Goal: Task Accomplishment & Management: Use online tool/utility

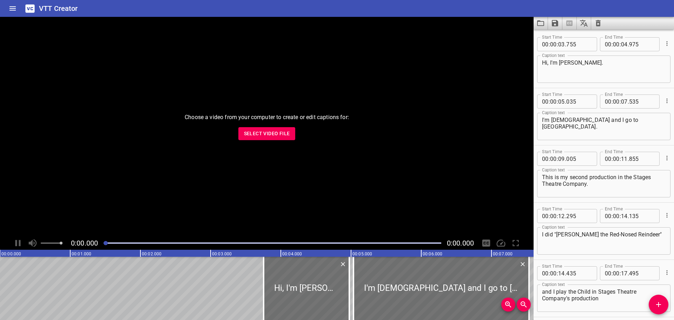
scroll to position [1861, 0]
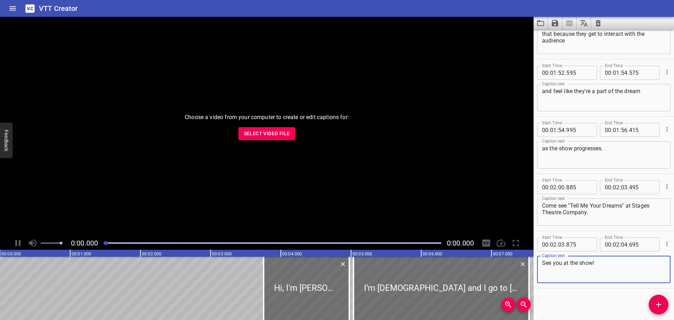
click at [597, 23] on icon "Clear captions" at bounding box center [598, 23] width 5 height 6
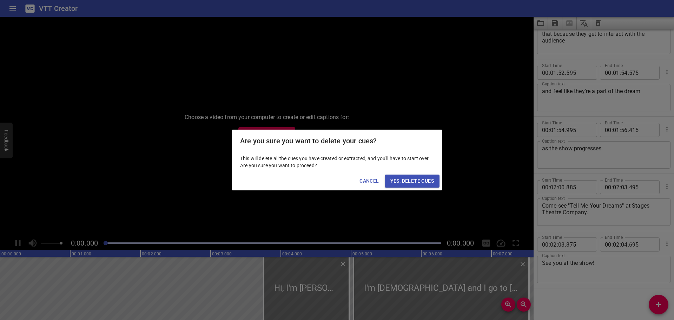
click at [400, 181] on span "Yes, Delete Cues" at bounding box center [413, 181] width 44 height 9
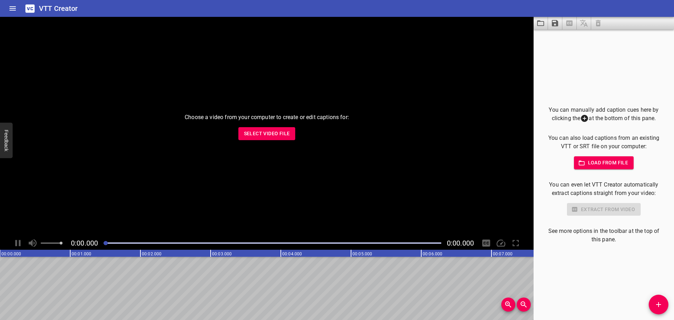
click at [537, 26] on icon "Load captions from file" at bounding box center [541, 23] width 8 height 8
click at [541, 24] on icon "Load captions from file" at bounding box center [541, 23] width 8 height 8
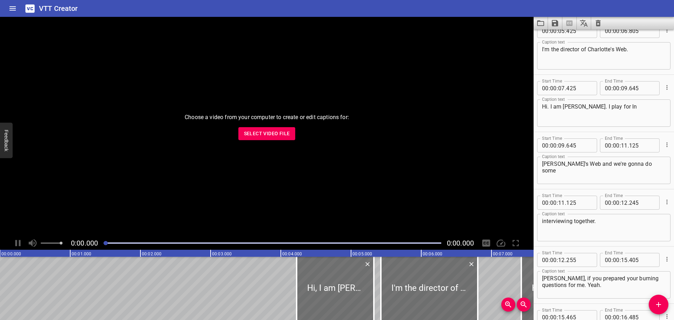
scroll to position [0, 0]
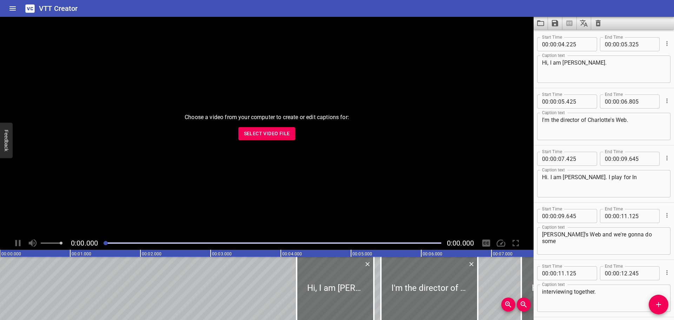
click at [582, 64] on textarea "Hi, I am [PERSON_NAME]." at bounding box center [604, 69] width 124 height 20
click at [581, 64] on textarea "Hi, I am [PERSON_NAME]." at bounding box center [604, 69] width 124 height 20
click at [544, 62] on textarea "Hi, I am [PERSON_NAME]." at bounding box center [604, 69] width 124 height 20
click at [543, 122] on textarea "I'm the director of Charlotte's Web." at bounding box center [604, 127] width 124 height 20
click at [544, 60] on textarea "Hi, I am [PERSON_NAME]." at bounding box center [604, 69] width 124 height 20
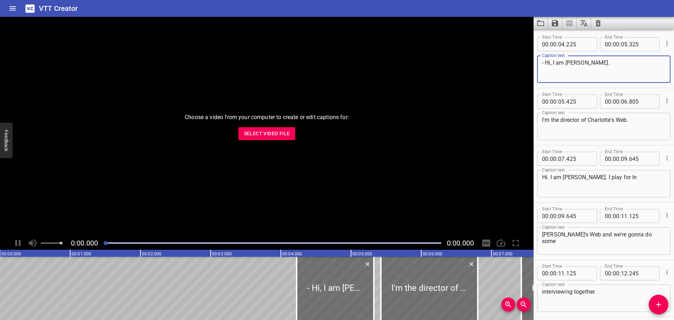
type textarea "- Hi, I am [PERSON_NAME]."
click at [541, 178] on div "Hi. I am [PERSON_NAME]. I play for In Caption text" at bounding box center [603, 183] width 133 height 27
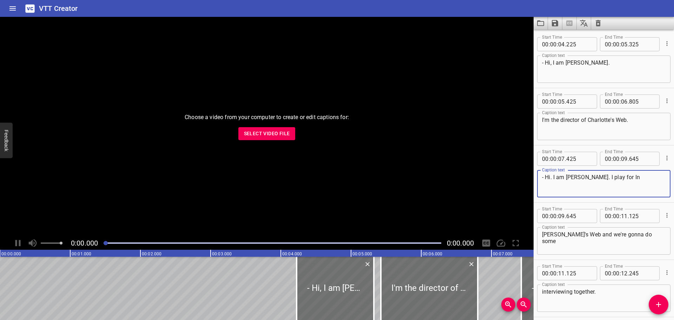
type textarea "- Hi. I am [PERSON_NAME]. I play for In"
click at [545, 65] on textarea "- Hi, I am [PERSON_NAME]." at bounding box center [604, 69] width 124 height 20
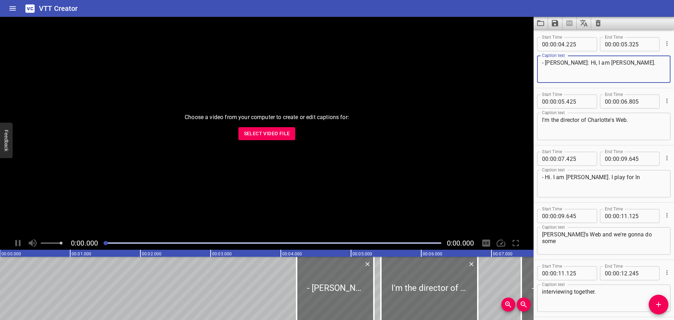
type textarea "- [PERSON_NAME]: Hi, I am [PERSON_NAME]."
click at [546, 178] on textarea "- Hi. I am [PERSON_NAME]. I play for In" at bounding box center [604, 184] width 124 height 20
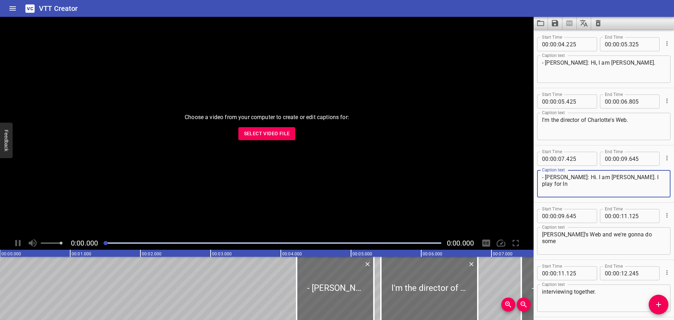
type textarea "- [PERSON_NAME]: Hi. I am [PERSON_NAME]. I play for In"
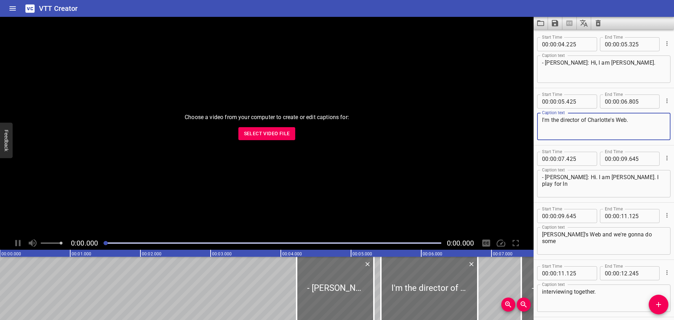
click at [563, 119] on textarea "I'm the director of Charlotte's Web." at bounding box center [604, 127] width 124 height 20
click at [589, 117] on textarea "I'm the director of Charlotte's Web." at bounding box center [604, 127] width 124 height 20
click at [630, 122] on textarea "I'm the director of "[PERSON_NAME]'s Web." at bounding box center [604, 127] width 124 height 20
type textarea "I'm the director of "Charlotte's Web"."
click at [649, 175] on textarea "- [PERSON_NAME]: Hi. I am [PERSON_NAME]. I play for In" at bounding box center [604, 184] width 124 height 20
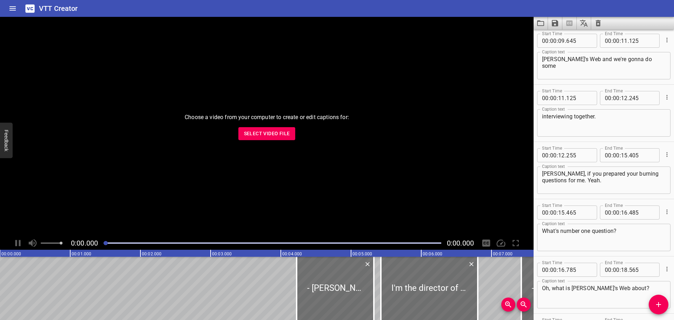
scroll to position [176, 0]
type textarea "- [PERSON_NAME]: Hi. I am [PERSON_NAME]. I play Fern in"
click at [543, 172] on textarea "[PERSON_NAME], if you prepared your burning questions for me. Yeah." at bounding box center [604, 180] width 124 height 20
click at [565, 172] on textarea "- [PERSON_NAME], if you prepared your burning questions for me. Yeah." at bounding box center [604, 180] width 124 height 20
click at [589, 180] on textarea "- [PERSON_NAME], have you prepared your burning questions for me. Yeah." at bounding box center [604, 180] width 124 height 20
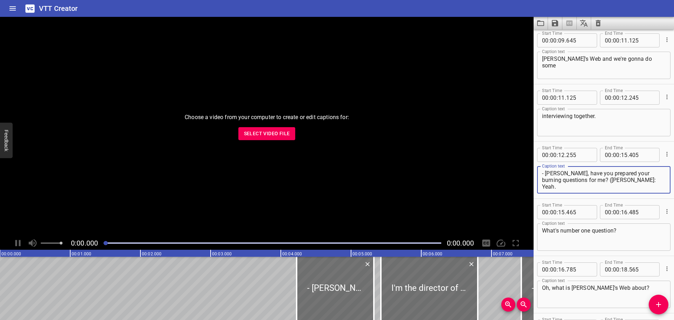
click at [628, 180] on textarea "- [PERSON_NAME], have you prepared your burning questions for me? ([PERSON_NAME…" at bounding box center [604, 180] width 124 height 20
click at [556, 175] on textarea "- [PERSON_NAME], have you prepared your burning questions for me? ([PERSON_NAME…" at bounding box center [604, 180] width 124 height 20
click at [603, 181] on textarea "- [PERSON_NAME], have you prepared your burning questions for me? ([PERSON_NAME…" at bounding box center [604, 180] width 124 height 20
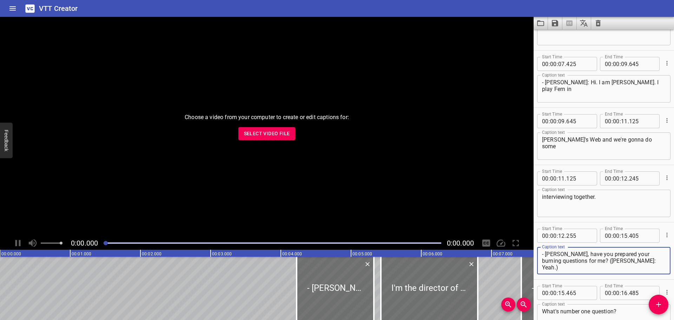
scroll to position [70, 0]
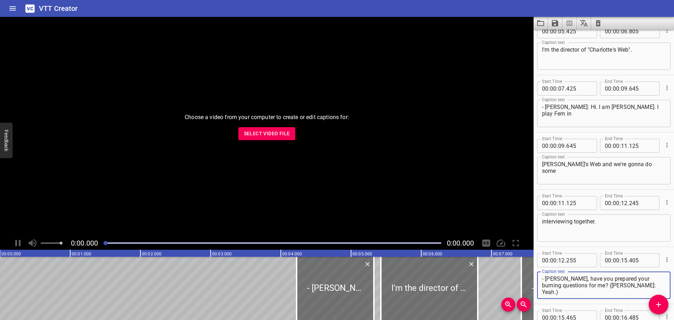
type textarea "- [PERSON_NAME], have you prepared your burning questions for me? ([PERSON_NAME…"
click at [561, 105] on textarea "- [PERSON_NAME]: Hi. I am [PERSON_NAME]. I play Fern in" at bounding box center [604, 114] width 124 height 20
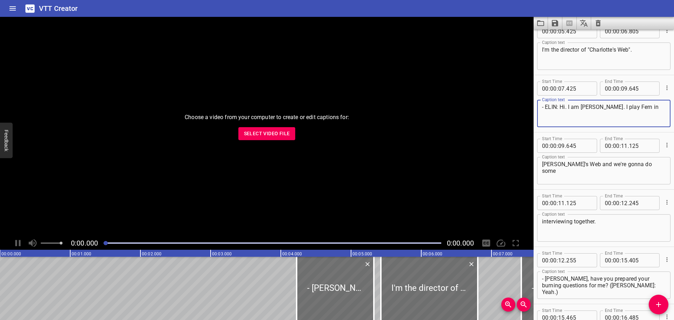
click at [594, 107] on textarea "- ELIN: Hi. I am [PERSON_NAME]. I play Fern in" at bounding box center [604, 114] width 124 height 20
click at [593, 107] on textarea "- ELIN: Hi. I am [PERSON_NAME]. I play Fern in" at bounding box center [604, 114] width 124 height 20
click at [651, 105] on textarea "- ELIN: Hi. I am [PERSON_NAME]. I play Fern in" at bounding box center [604, 114] width 124 height 20
type textarea "- ELIN: Hi. I am [PERSON_NAME]. I play Fern in Charlotte's Web."
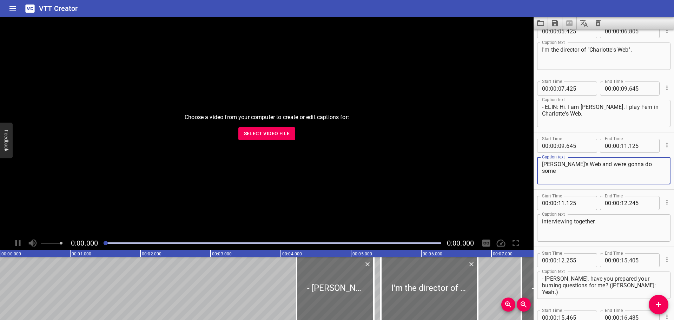
drag, startPoint x: 593, startPoint y: 164, endPoint x: 506, endPoint y: 166, distance: 86.4
click at [506, 166] on main "Choose a video from your computer to create or edit captions for: Select Video …" at bounding box center [337, 168] width 674 height 303
type textarea "-And we're gonna do some"
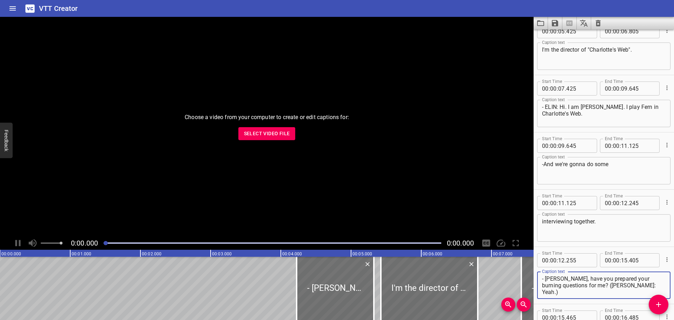
click at [544, 281] on textarea "- [PERSON_NAME], have you prepared your burning questions for me? ([PERSON_NAME…" at bounding box center [604, 285] width 124 height 20
type textarea "[PERSON_NAME], have you prepared your burning questions for me? ([PERSON_NAME]:…"
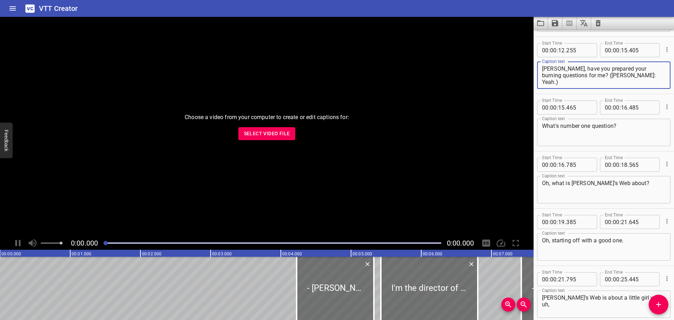
scroll to position [281, 0]
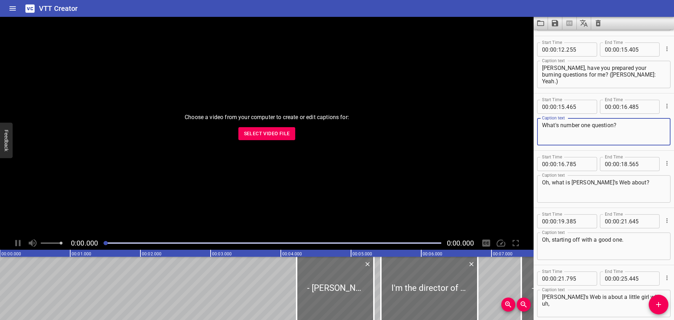
click at [562, 123] on textarea "What's number one question?" at bounding box center [604, 132] width 124 height 20
click at [559, 126] on textarea "What's number one question?" at bounding box center [604, 132] width 124 height 20
click at [562, 124] on textarea "What's number one question?" at bounding box center [604, 132] width 124 height 20
click at [561, 125] on textarea "What's number one question?" at bounding box center [604, 132] width 124 height 20
type textarea "What's your number one question?"
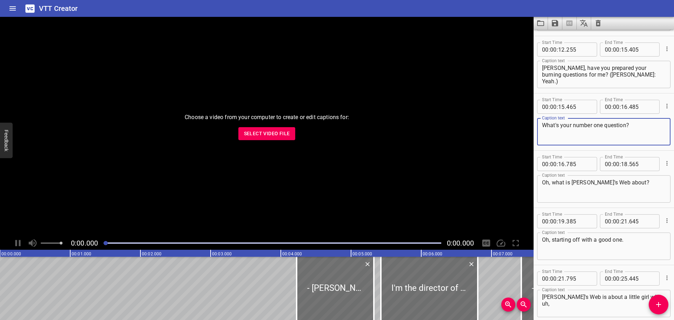
click at [543, 180] on textarea "Oh, what is [PERSON_NAME]'s Web about?" at bounding box center [604, 189] width 124 height 20
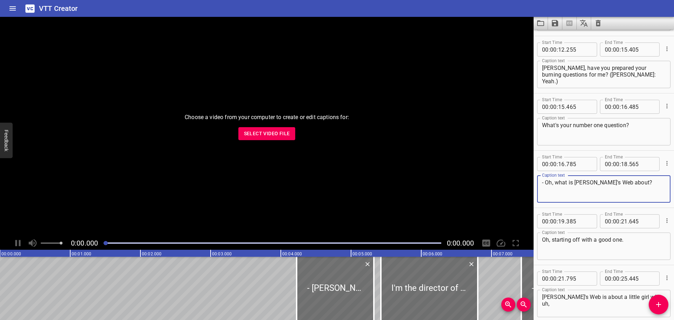
type textarea "- Oh, what is [PERSON_NAME]'s Web about?"
click at [541, 238] on div "Oh, starting off with a good one. Caption text" at bounding box center [603, 246] width 133 height 27
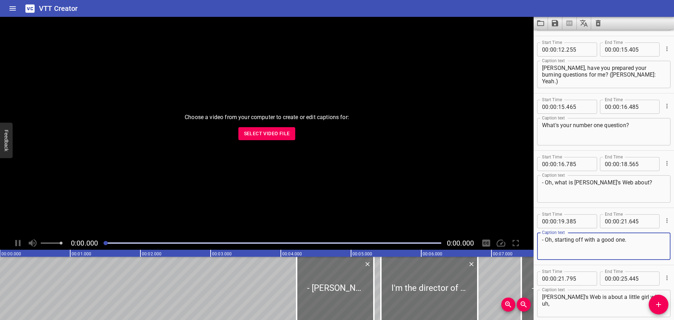
type textarea "- Oh, starting off with a good one."
click at [560, 181] on textarea "- Oh, what is [PERSON_NAME]'s Web about?" at bounding box center [604, 189] width 124 height 20
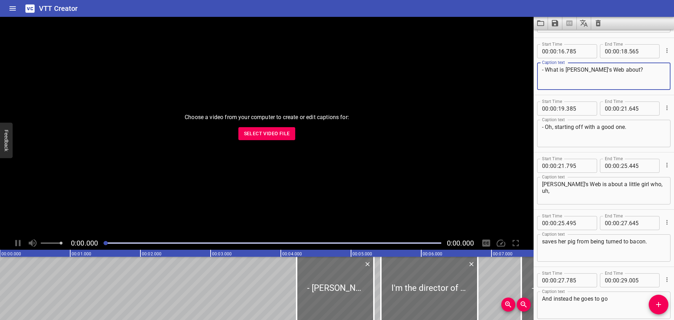
scroll to position [386, 0]
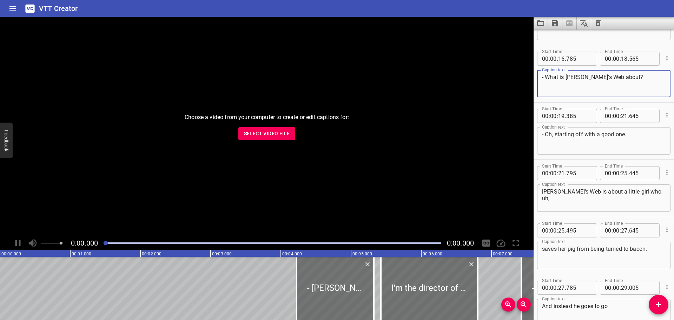
click at [567, 78] on textarea "- What is [PERSON_NAME]'s Web about?" at bounding box center [604, 84] width 124 height 20
click at [606, 76] on textarea "- What is "[PERSON_NAME]'s Web about?" at bounding box center [604, 84] width 124 height 20
type textarea "- What is "[PERSON_NAME]'s Web" about?"
click at [545, 191] on textarea "[PERSON_NAME]'s Web is about a little girl who, uh," at bounding box center [604, 198] width 124 height 20
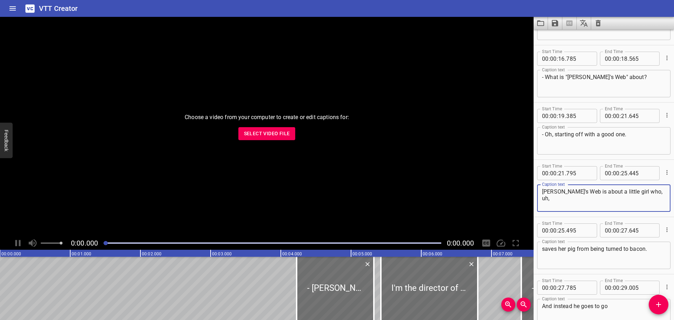
click at [542, 192] on textarea "[PERSON_NAME]'s Web is about a little girl who, uh," at bounding box center [604, 198] width 124 height 20
click at [583, 192] on textarea ""Charlotte's Web is about a little girl who, uh," at bounding box center [604, 198] width 124 height 20
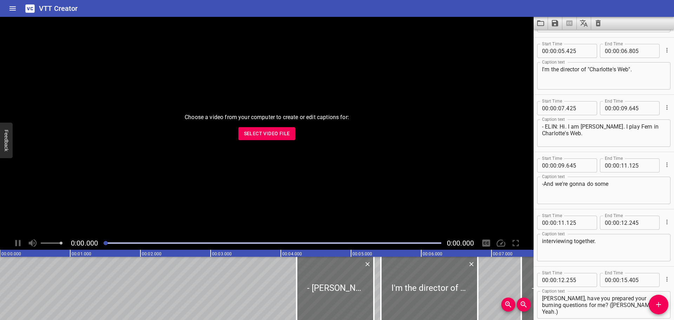
scroll to position [35, 0]
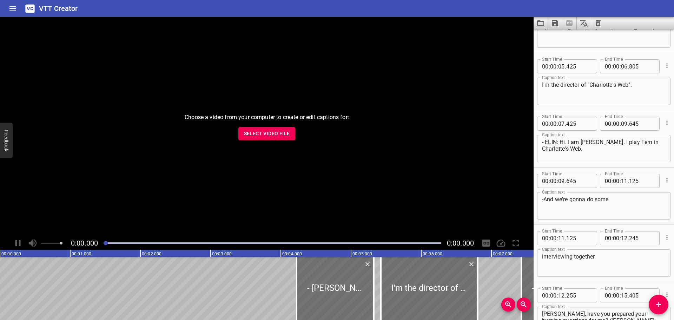
type textarea ""Charlotte's Web" is about a little girl who, uh,"
click at [543, 148] on textarea "- ELIN: Hi. I am [PERSON_NAME]. I play Fern in Charlotte's Web." at bounding box center [604, 149] width 124 height 20
type textarea "- ELIN: Hi. I am [PERSON_NAME]. I play Fern in Charlotte's Web."
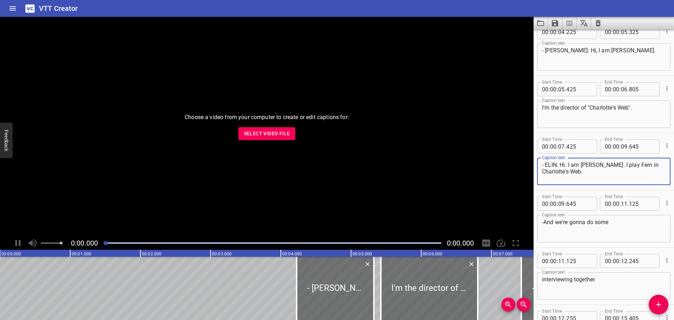
scroll to position [0, 0]
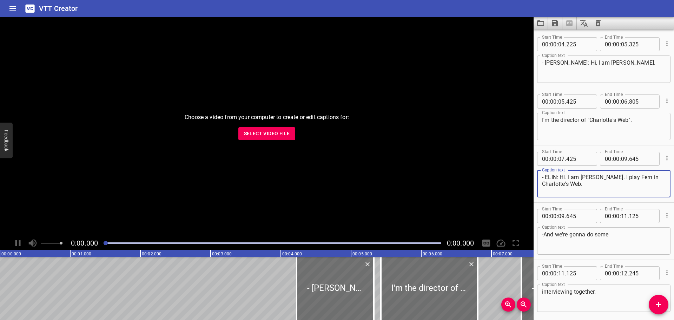
click at [590, 122] on textarea "I'm the director of "Charlotte's Web"." at bounding box center [604, 127] width 124 height 20
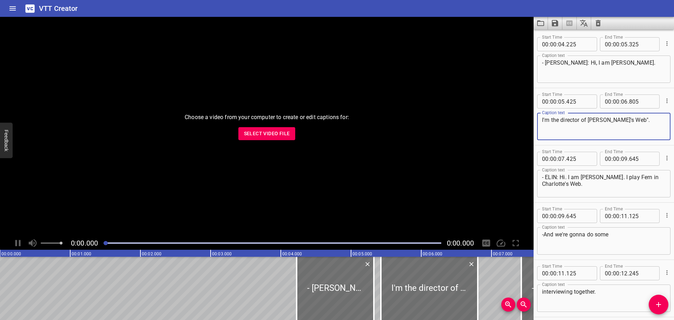
click at [629, 120] on textarea "I'm the director of [PERSON_NAME]'s Web"." at bounding box center [604, 127] width 124 height 20
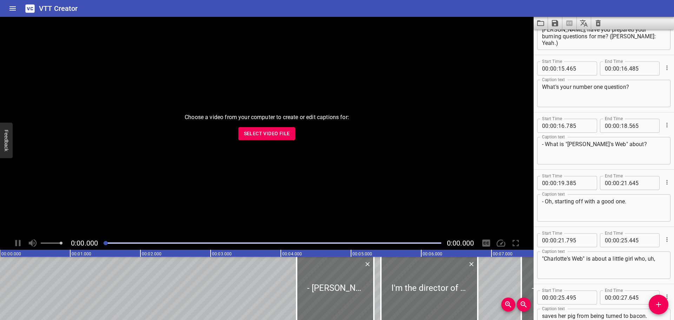
scroll to position [351, 0]
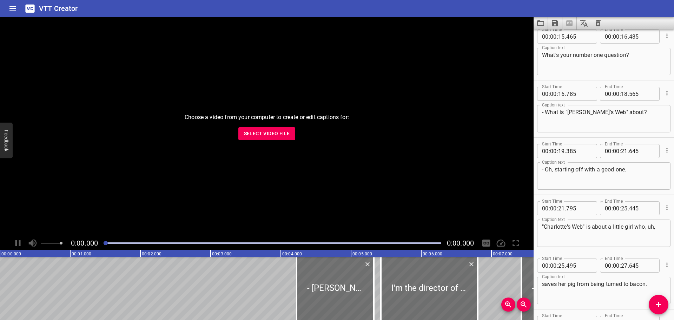
type textarea "I'm the director of Charlotte's Web."
click at [569, 110] on textarea "- What is "[PERSON_NAME]'s Web" about?" at bounding box center [604, 119] width 124 height 20
click at [605, 112] on textarea "- What is [PERSON_NAME]'s Web" about?" at bounding box center [604, 119] width 124 height 20
click at [607, 113] on textarea "- What is [PERSON_NAME]'s Web" about?" at bounding box center [604, 119] width 124 height 20
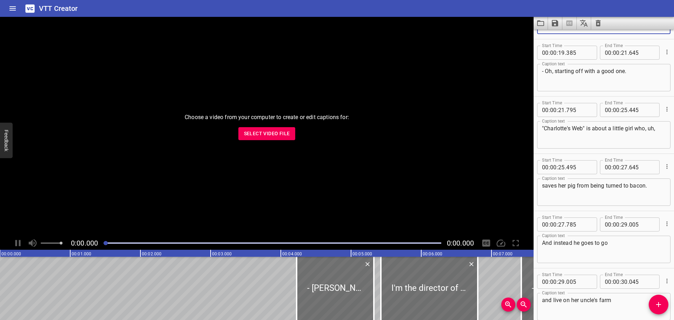
scroll to position [457, 0]
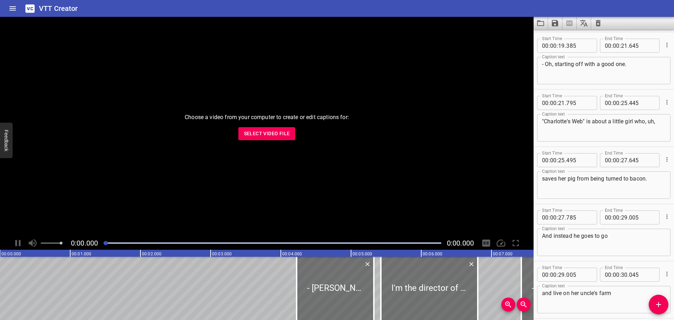
type textarea "- What is [PERSON_NAME]'s Web about?"
drag, startPoint x: 585, startPoint y: 122, endPoint x: 598, endPoint y: 120, distance: 13.1
click at [586, 121] on textarea ""Charlotte's Web" is about a little girl who, uh," at bounding box center [604, 128] width 124 height 20
click at [544, 119] on textarea ""Charlotte's Web is about a little girl who, uh," at bounding box center [604, 128] width 124 height 20
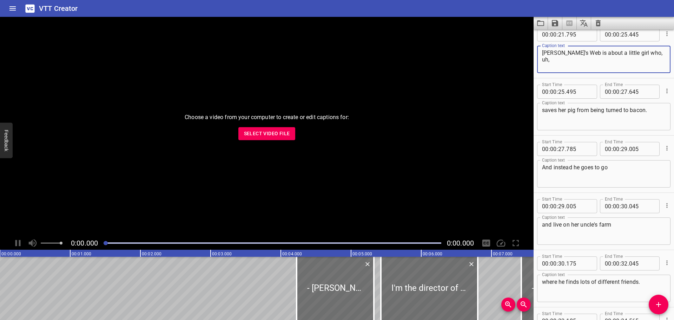
scroll to position [492, 0]
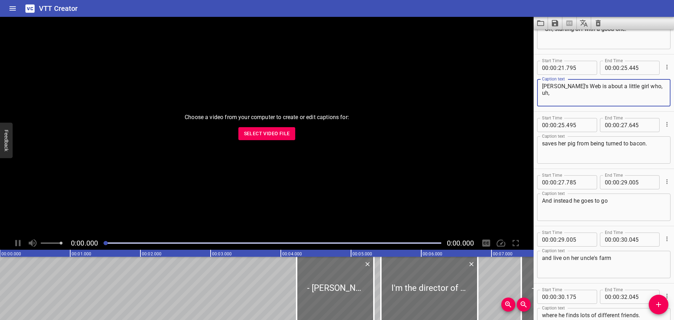
type textarea "[PERSON_NAME]'s Web is about a little girl who, uh,"
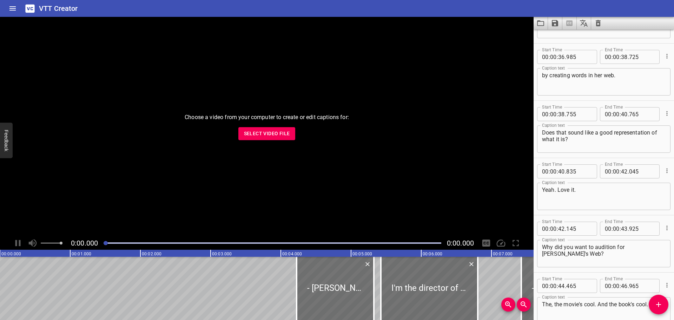
scroll to position [913, 0]
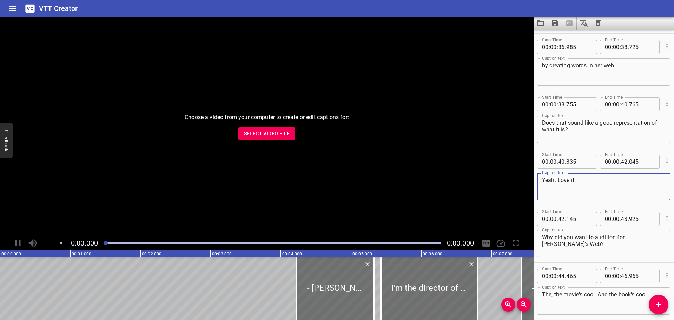
click at [544, 179] on textarea "Yeah. Love it." at bounding box center [604, 187] width 124 height 20
click at [574, 180] on textarea "(ELIN: Yeah. Love it." at bounding box center [604, 187] width 124 height 20
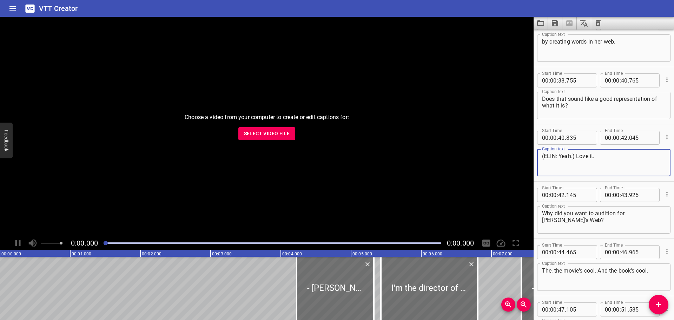
scroll to position [983, 0]
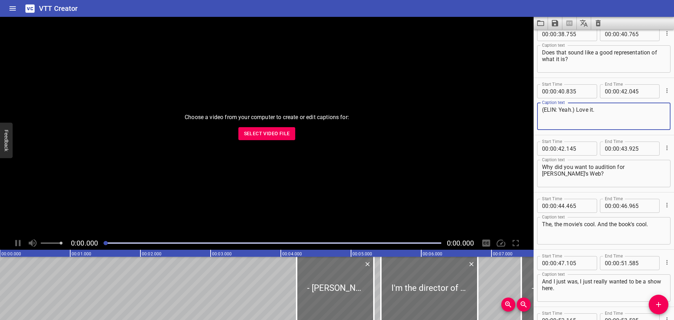
type textarea "(ELIN: Yeah.) Love it."
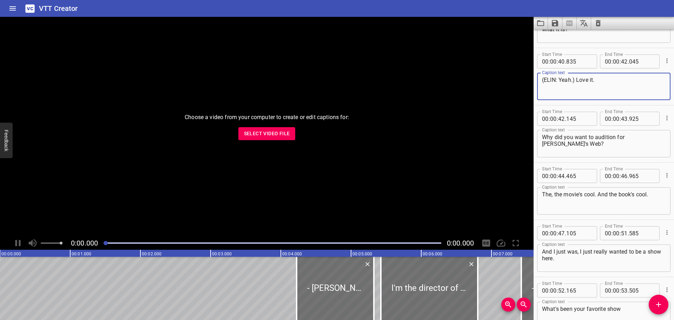
scroll to position [1089, 0]
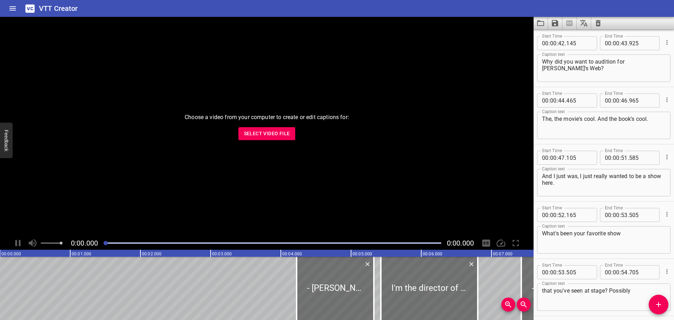
click at [543, 119] on textarea "The, the movie's cool. And the book's cool." at bounding box center [604, 126] width 124 height 20
type textarea "- The, the movie's cool. And the book's cool."
click at [643, 176] on textarea "And I just was, I just really wanted to be a show here." at bounding box center [604, 183] width 124 height 20
type textarea "And I just was, I just really wanted to be in a show here."
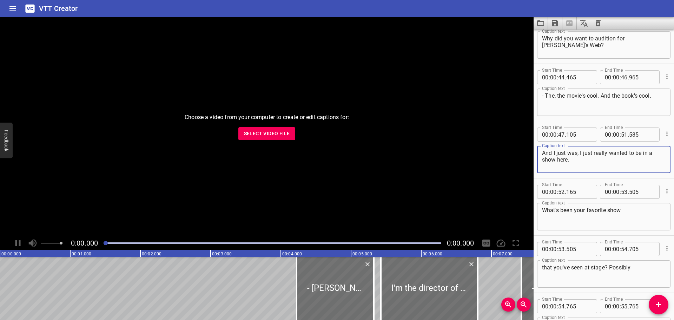
scroll to position [1124, 0]
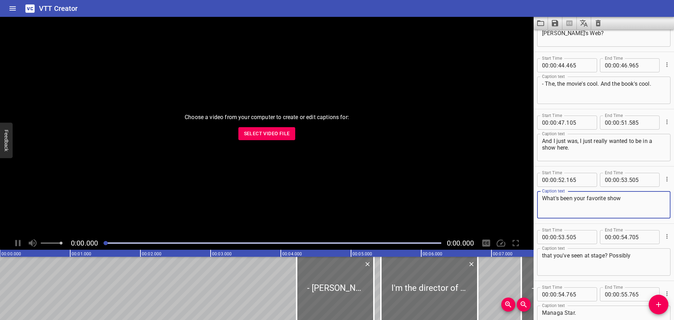
click at [545, 199] on textarea "What's been your favorite show" at bounding box center [604, 205] width 124 height 20
click at [570, 200] on textarea "What's been your favorite show" at bounding box center [604, 205] width 124 height 20
click at [543, 199] on textarea "What's been your favorite show" at bounding box center [604, 205] width 124 height 20
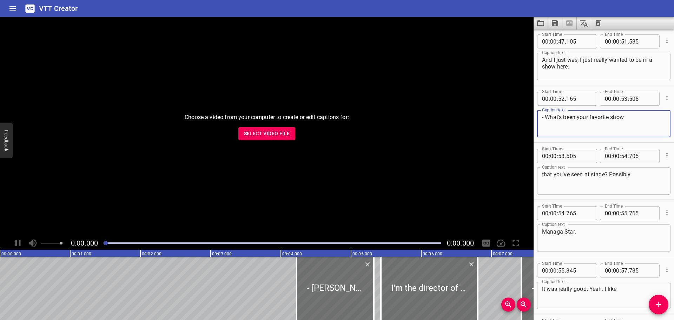
scroll to position [1229, 0]
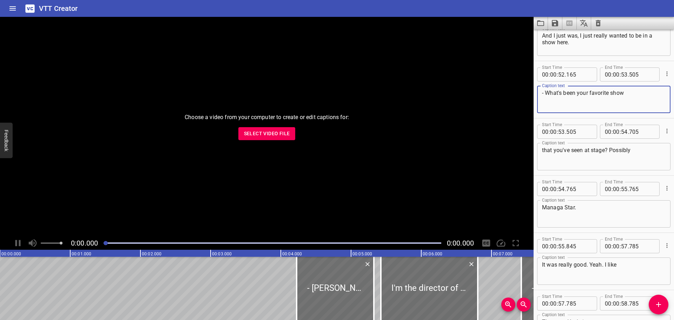
type textarea "- What's been your favorite show"
click at [593, 147] on textarea "that you've seen at stage? Possibly" at bounding box center [604, 157] width 124 height 20
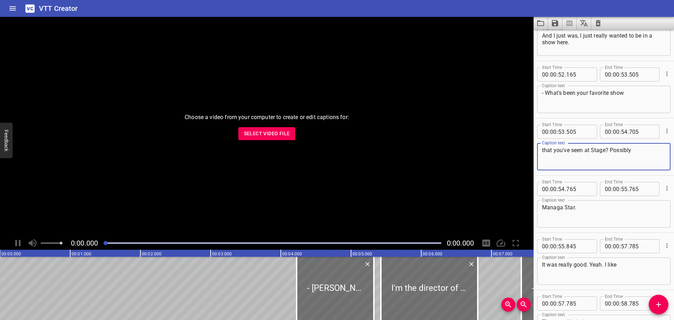
click at [604, 148] on textarea "that you've seen at Stage? Possibly" at bounding box center [604, 157] width 124 height 20
drag, startPoint x: 640, startPoint y: 152, endPoint x: 614, endPoint y: 151, distance: 26.4
click at [614, 151] on textarea "that you've seen at Stages? Possibly" at bounding box center [604, 157] width 124 height 20
type textarea "that you've seen at Stages?"
click at [540, 206] on div "Managa Star. Caption text" at bounding box center [603, 213] width 133 height 27
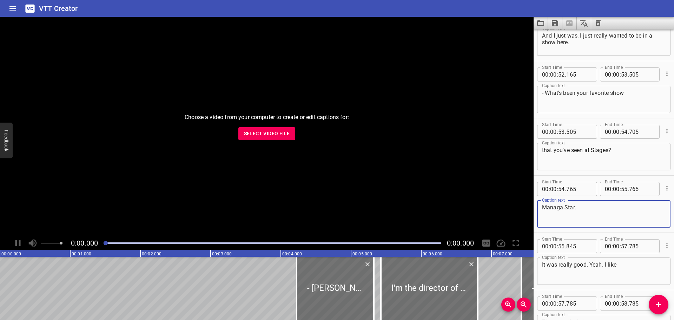
drag, startPoint x: 587, startPoint y: 211, endPoint x: 522, endPoint y: 205, distance: 65.2
click at [522, 205] on main "Choose a video from your computer to create or edit captions for: Select Video …" at bounding box center [337, 168] width 674 height 303
click at [569, 204] on textarea "- Possibly [GEOGRAPHIC_DATA]"" at bounding box center [604, 214] width 124 height 20
click at [619, 208] on textarea "- Possibly "[GEOGRAPHIC_DATA]"" at bounding box center [604, 214] width 124 height 20
type textarea "- Possibly "[GEOGRAPHIC_DATA]""
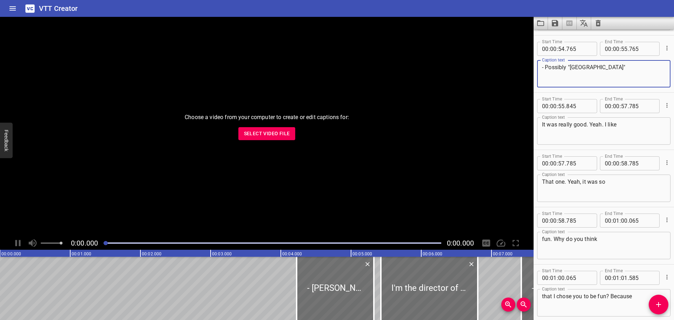
scroll to position [1370, 0]
click at [543, 121] on textarea "It was really good. Yeah. I like" at bounding box center [604, 131] width 124 height 20
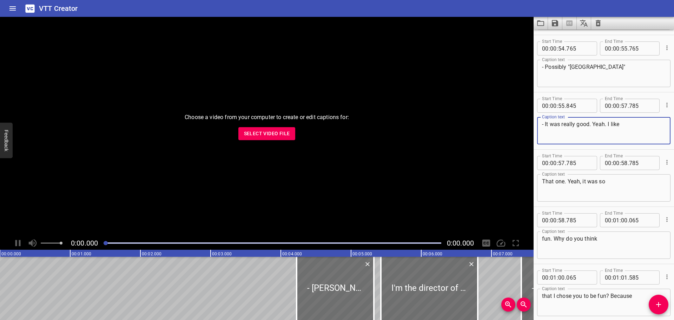
drag, startPoint x: 594, startPoint y: 125, endPoint x: 630, endPoint y: 123, distance: 35.5
click at [630, 123] on textarea "- It was really good. Yeah. I like" at bounding box center [604, 131] width 124 height 20
type textarea "- It was really good. Yeah. I like"
click at [543, 184] on textarea "That one. Yeah, it was so" at bounding box center [604, 188] width 124 height 20
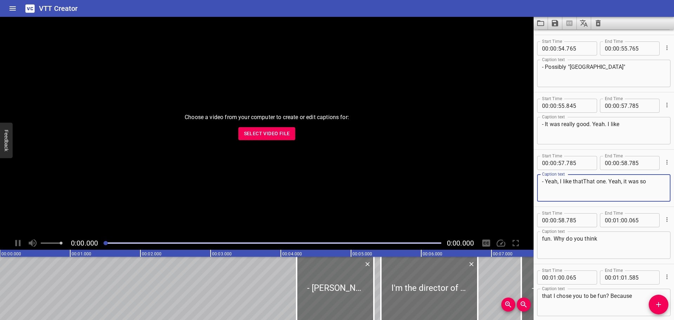
drag, startPoint x: 595, startPoint y: 180, endPoint x: 624, endPoint y: 181, distance: 28.5
click at [601, 180] on textarea "- Yeah, I like thatThat one. Yeah, it was so" at bounding box center [604, 188] width 124 height 20
click at [593, 182] on textarea "- Yeah, I like thatThat one. Yeah, it was so" at bounding box center [604, 188] width 124 height 20
click at [596, 182] on textarea "- Yeah, I like thatThat one. Yeah, it was so" at bounding box center [604, 188] width 124 height 20
type textarea "- Yeah, I like that one. Yeah, it was so"
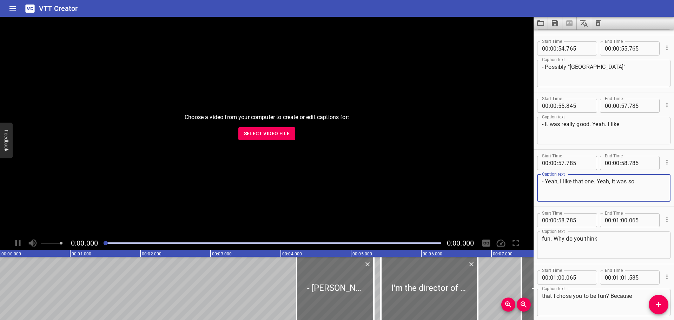
click at [543, 242] on textarea "fun. Why do you think" at bounding box center [604, 245] width 124 height 20
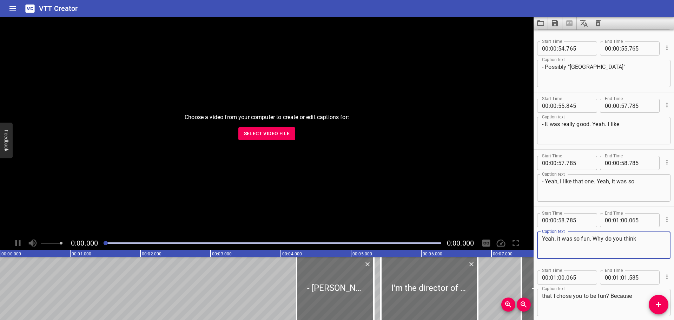
type textarea "Yeah, it was so fun. Why do you think"
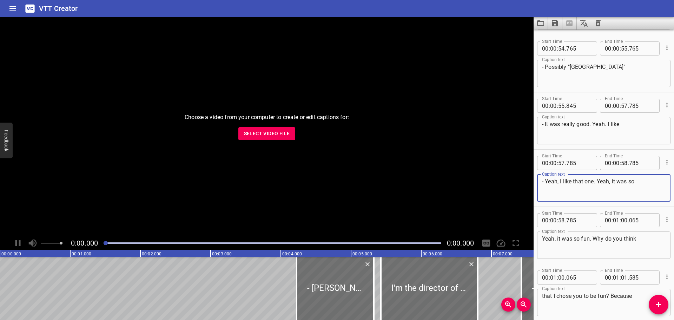
drag, startPoint x: 648, startPoint y: 183, endPoint x: 598, endPoint y: 179, distance: 50.3
click at [598, 179] on textarea "- Yeah, I like that one. Yeah, it was so" at bounding box center [604, 188] width 124 height 20
type textarea "- Yeah, I like that one."
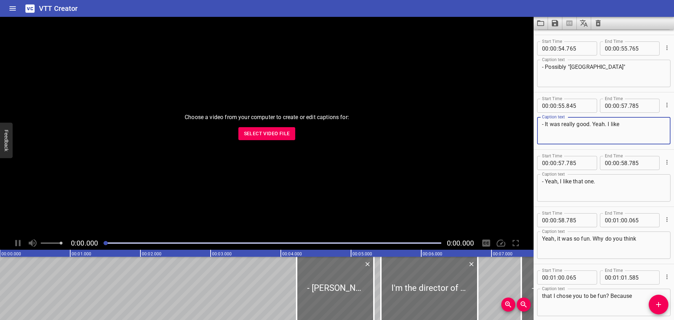
drag, startPoint x: 628, startPoint y: 122, endPoint x: 594, endPoint y: 128, distance: 34.2
click at [594, 128] on textarea "- It was really good. Yeah. I like" at bounding box center [604, 131] width 124 height 20
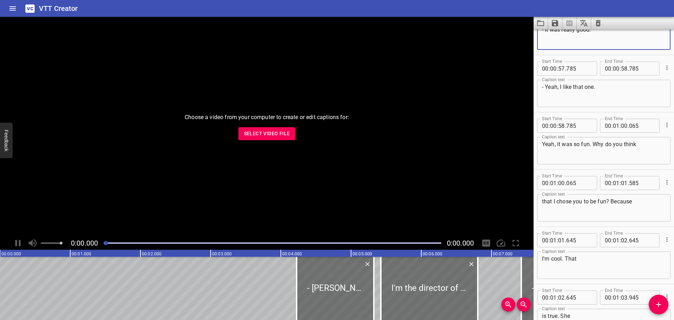
scroll to position [1475, 0]
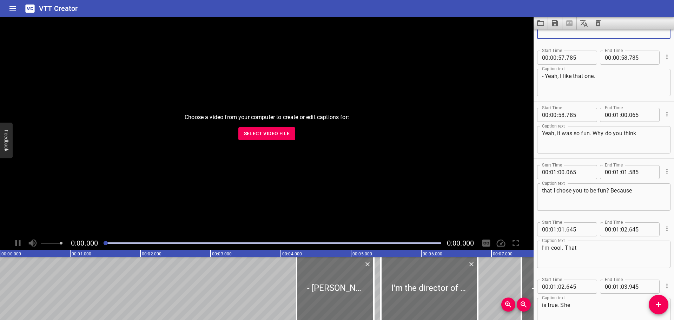
type textarea "- It was really good."
drag, startPoint x: 597, startPoint y: 190, endPoint x: 606, endPoint y: 190, distance: 8.8
click at [606, 190] on textarea "that I chose you to be fun? Because" at bounding box center [604, 197] width 124 height 20
type textarea "that I chose you to be Fern? Because"
click at [542, 249] on textarea "I'm cool. That" at bounding box center [604, 254] width 124 height 20
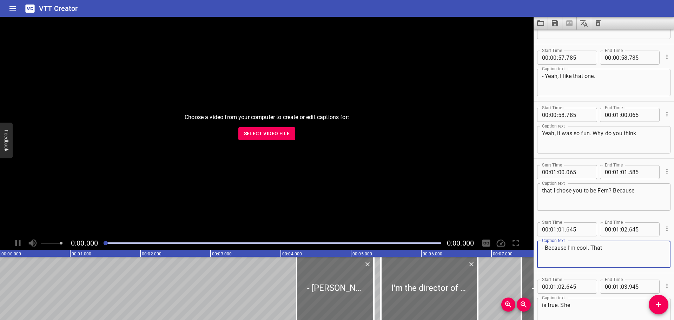
type textarea "- Because I'm cool. That"
click at [642, 192] on textarea "that I chose you to be Fern? Because" at bounding box center [604, 197] width 124 height 20
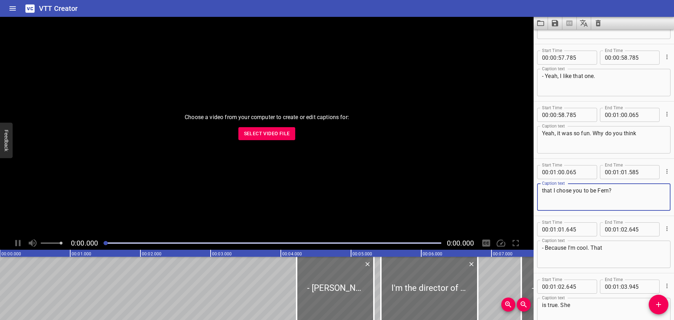
type textarea "that I chose you to be Fern?"
click at [543, 135] on textarea "Yeah, it was so fun. Why do you think" at bounding box center [604, 140] width 124 height 20
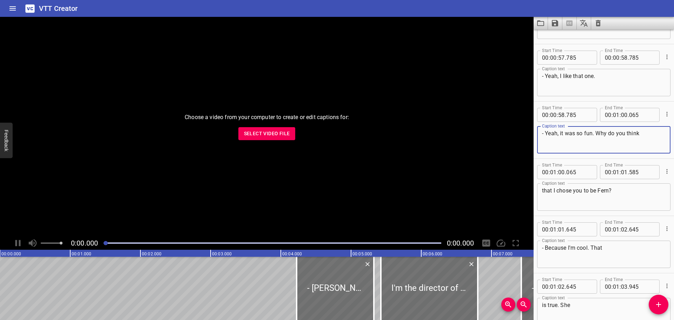
type textarea "- Yeah, it was so fun. Why do you think"
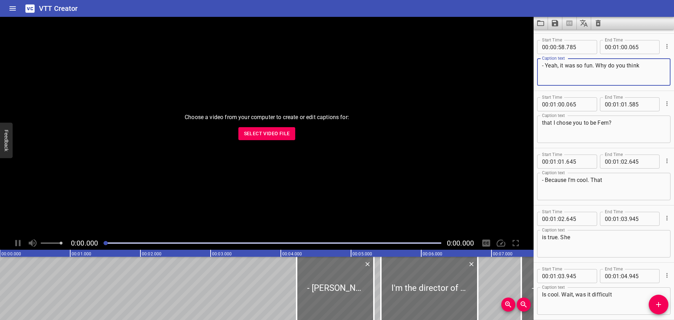
scroll to position [1545, 0]
click at [542, 236] on div "is true. She Caption text" at bounding box center [603, 241] width 133 height 27
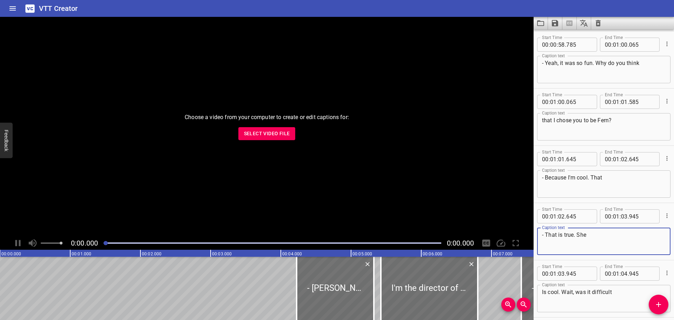
click at [603, 238] on textarea "- That is true. She" at bounding box center [604, 241] width 124 height 20
type textarea "- That is true. She is cool."
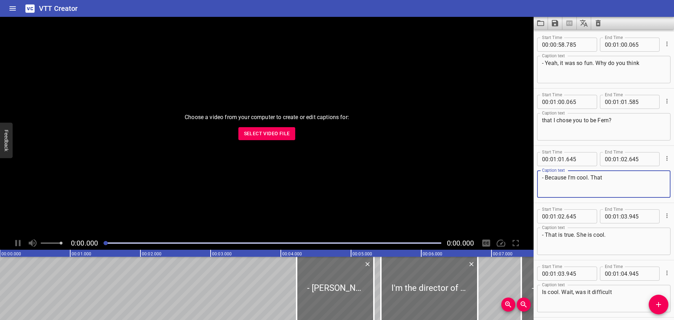
click at [619, 177] on textarea "- Because I'm cool. That" at bounding box center [604, 184] width 124 height 20
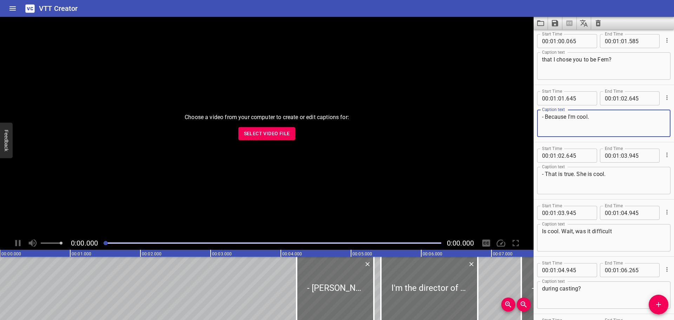
scroll to position [1616, 0]
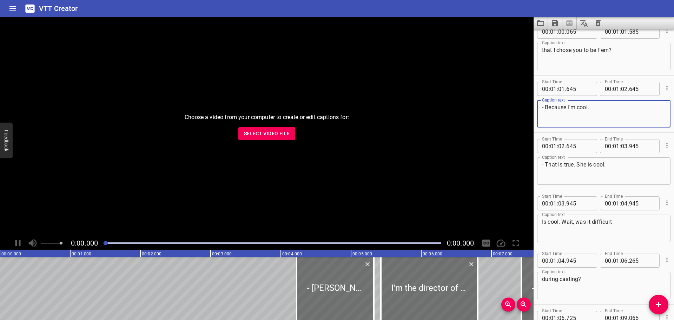
type textarea "- Because I'm cool."
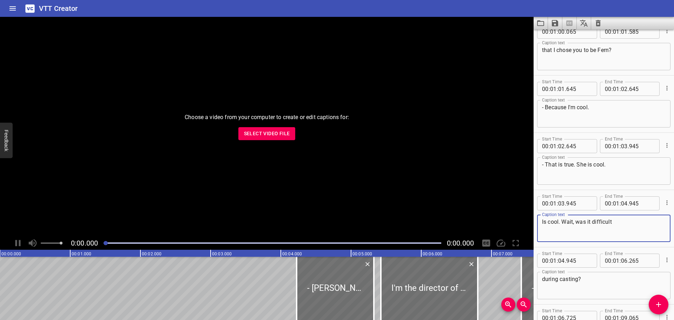
drag, startPoint x: 562, startPoint y: 221, endPoint x: 536, endPoint y: 223, distance: 26.5
click at [536, 223] on div "Start Time 00 : 01 : 03 . 945 Start Time End Time 00 : 01 : 04 . 945 End Time C…" at bounding box center [604, 218] width 140 height 57
type textarea "- Wait, was it difficult"
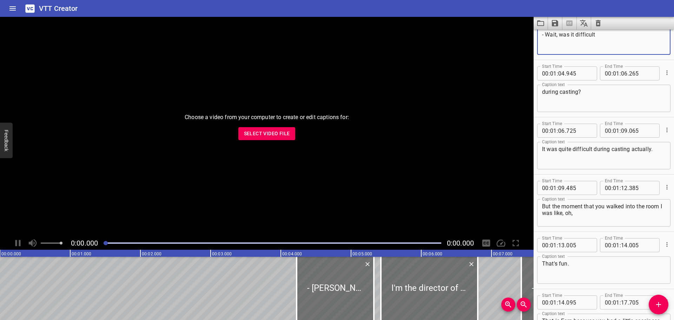
scroll to position [1826, 0]
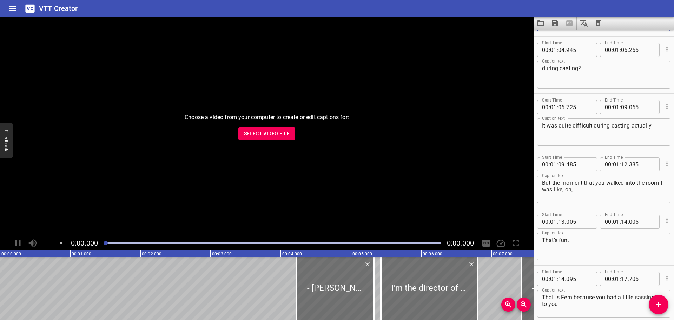
click at [542, 125] on div "It was quite difficult during casting actually. Caption text" at bounding box center [603, 131] width 133 height 27
type textarea "- It was quite difficult during casting actually."
click at [567, 239] on textarea "That's fun." at bounding box center [604, 247] width 124 height 20
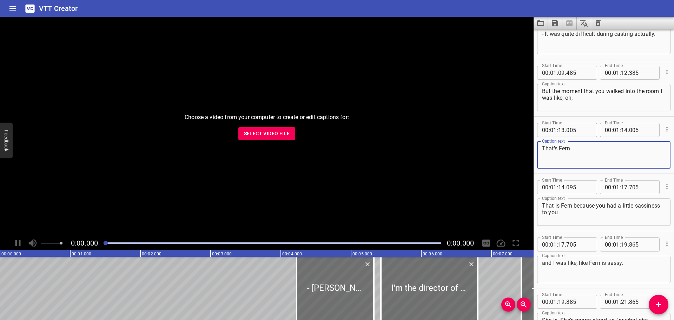
scroll to position [1932, 0]
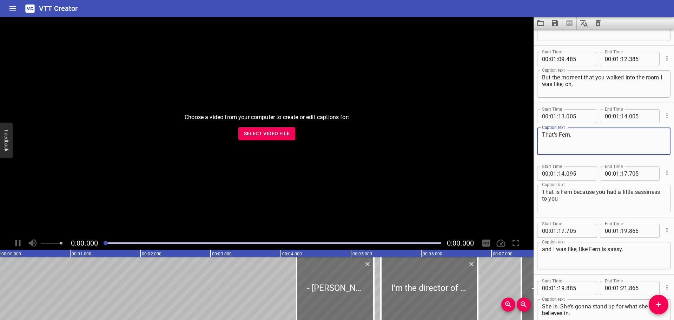
type textarea "That's Fern."
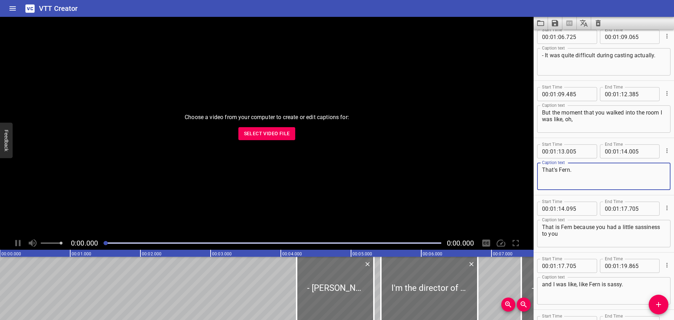
click at [591, 113] on textarea "But the moment that you walked into the room I was like, oh," at bounding box center [604, 119] width 124 height 20
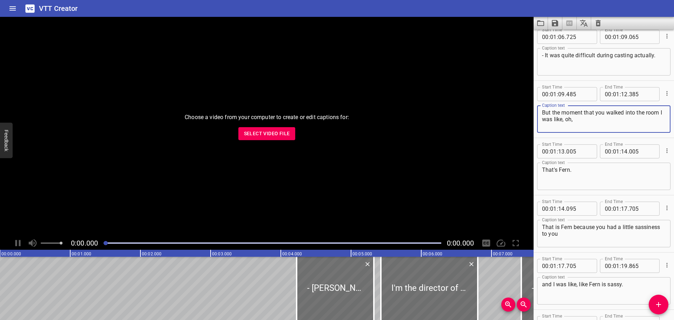
click at [587, 124] on textarea "But the moment that you walked into the room I was like, oh," at bounding box center [604, 119] width 124 height 20
type textarea "But the moment that you walked into the room I was like, oh!"
click at [591, 168] on textarea "That's Fern." at bounding box center [604, 176] width 124 height 20
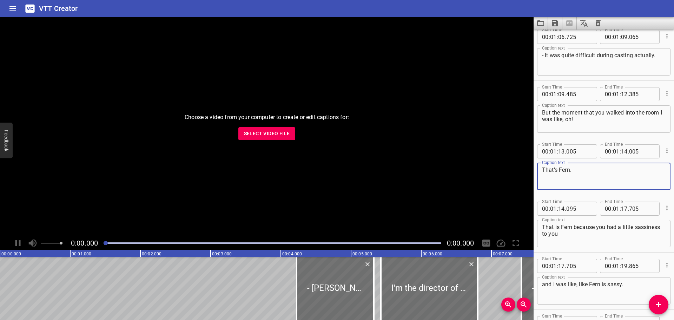
click at [544, 171] on textarea "That's Fern." at bounding box center [604, 176] width 124 height 20
type textarea "- That's Fern."
click at [545, 228] on textarea "That is Fern because you had a little sassiness to you" at bounding box center [604, 234] width 124 height 20
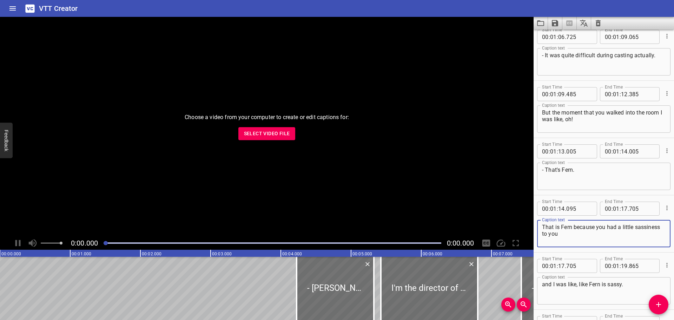
click at [542, 228] on div "That is Fern because you had a little sassiness to you Caption text" at bounding box center [603, 233] width 133 height 27
click at [541, 228] on div "That is Fern because you had a little sassiness to you Caption text" at bounding box center [603, 233] width 133 height 27
click at [543, 225] on textarea "That is Fern because you had a little sassiness to you" at bounding box center [604, 234] width 124 height 20
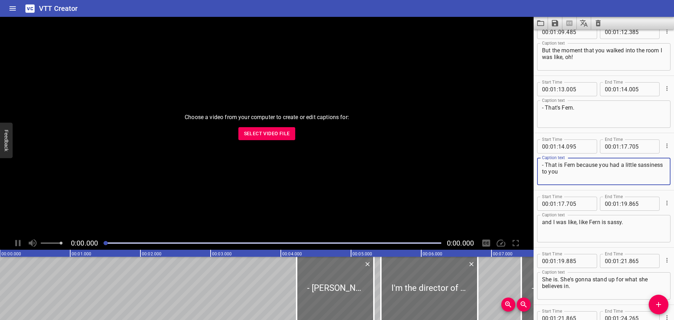
scroll to position [1967, 0]
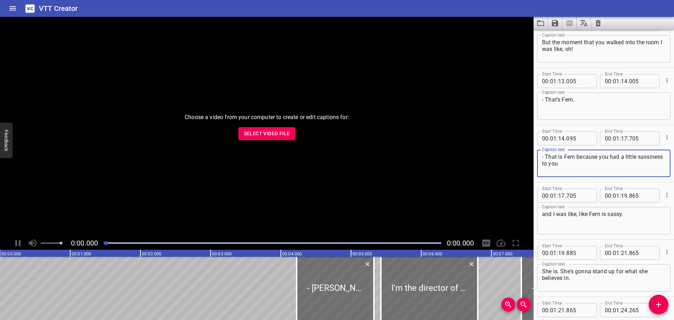
click at [576, 157] on textarea "- That is Fern because you had a little sassiness to you" at bounding box center [604, 163] width 124 height 20
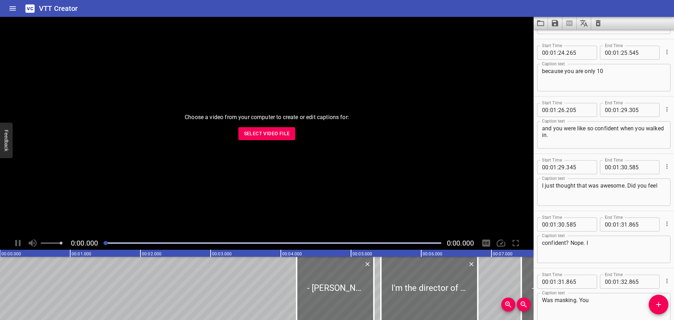
scroll to position [2283, 0]
type textarea "- That is Fern, because you had a little sassiness to you"
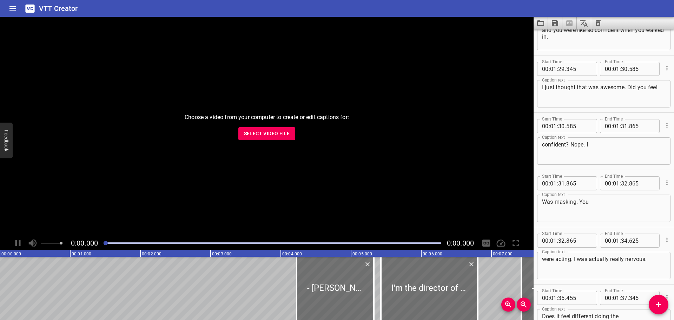
scroll to position [2388, 0]
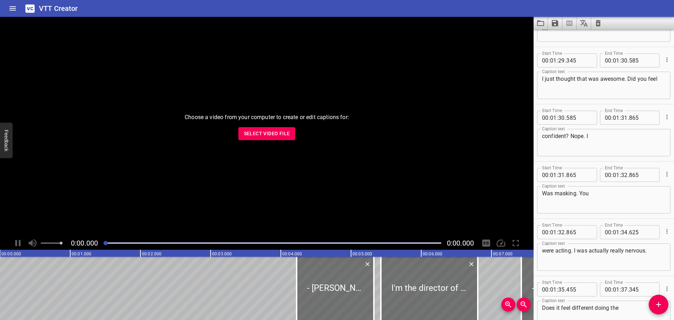
click at [543, 195] on textarea "Was masking. You" at bounding box center [604, 200] width 124 height 20
type textarea "- Nope, I was masking. You"
click at [596, 131] on div "confident? Nope. I Caption text" at bounding box center [603, 142] width 133 height 27
click at [605, 134] on textarea "confident? Nope. I" at bounding box center [604, 143] width 124 height 20
click at [541, 134] on div "confident? Caption text" at bounding box center [603, 142] width 133 height 27
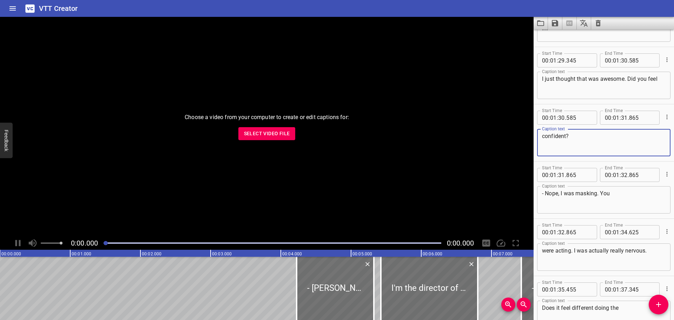
click at [543, 136] on textarea "confident?" at bounding box center [604, 143] width 124 height 20
type textarea "feel confident?"
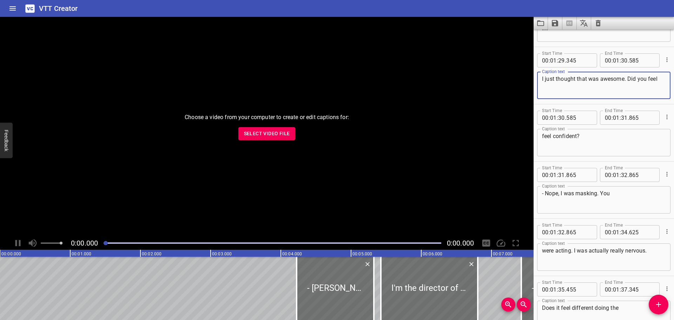
drag, startPoint x: 650, startPoint y: 78, endPoint x: 663, endPoint y: 76, distance: 12.5
click at [663, 76] on div "I just thought that was awesome. Did you feel Caption text" at bounding box center [603, 85] width 133 height 27
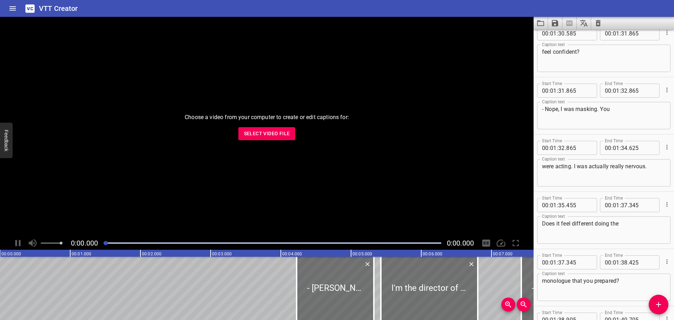
scroll to position [2494, 0]
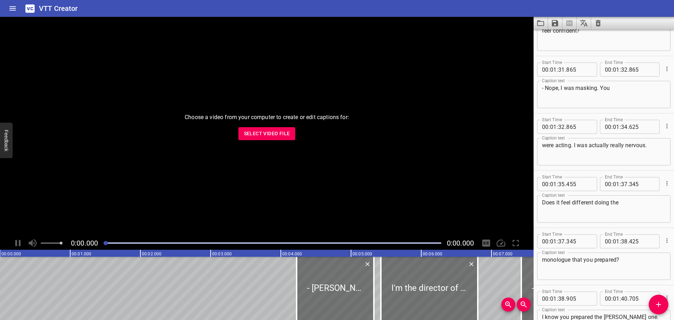
type textarea "I just thought that was awesome. Did you"
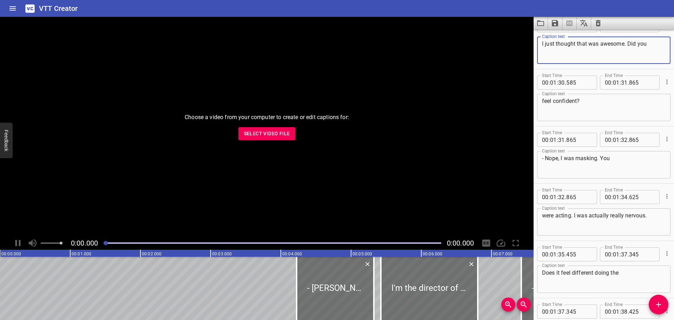
scroll to position [2459, 0]
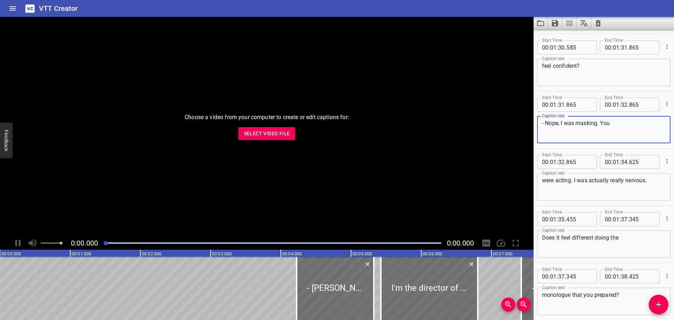
click at [560, 124] on textarea "- Nope, I was masking. You" at bounding box center [604, 130] width 124 height 20
type textarea "- Nope! I was masking. You"
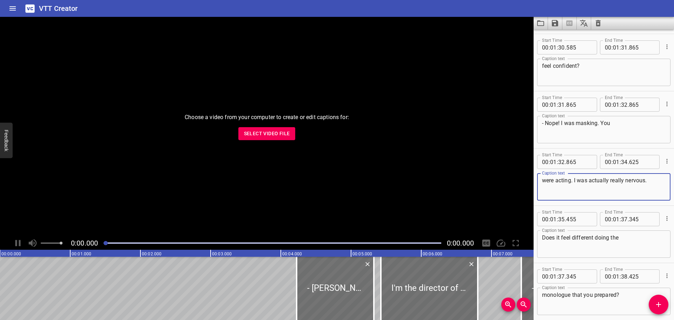
click at [542, 179] on textarea "were acting. I was actually really nervous." at bounding box center [604, 187] width 124 height 20
type textarea "- You were acting. I was actually really nervous."
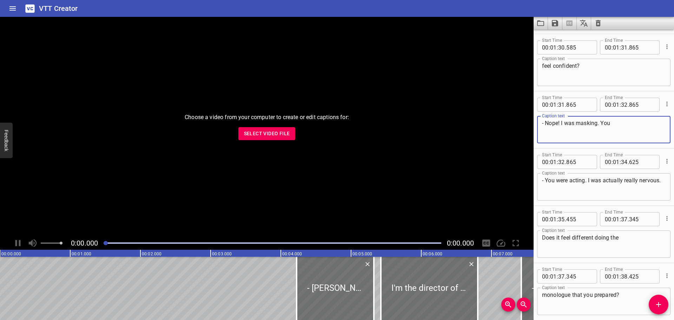
click at [633, 122] on textarea "- Nope! I was masking. You" at bounding box center [604, 130] width 124 height 20
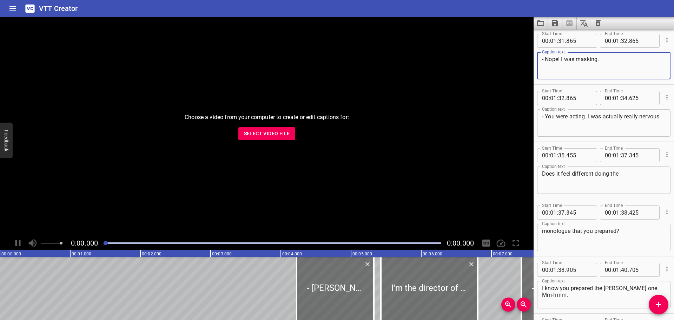
scroll to position [2529, 0]
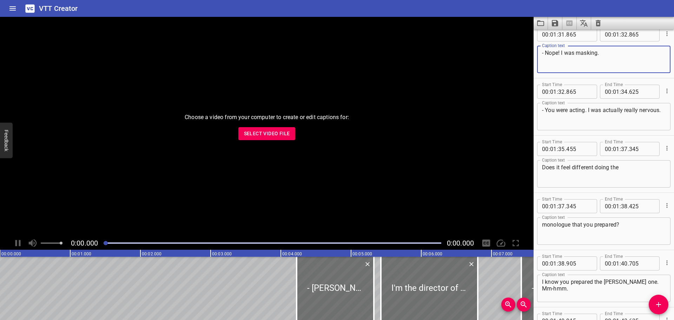
type textarea "- Nope! I was masking."
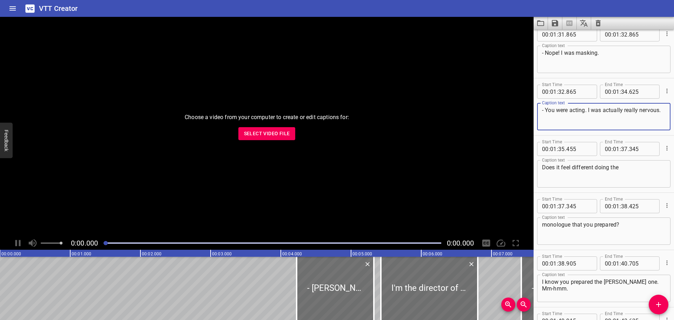
click at [589, 110] on textarea "- You were acting. I was actually really nervous." at bounding box center [604, 117] width 124 height 20
click at [586, 120] on textarea "- You were acting. ([PERSON_NAME]: I was actually really nervous." at bounding box center [604, 117] width 124 height 20
type textarea "- You were acting. ([PERSON_NAME]: I was actually really nervous.)"
click at [540, 170] on div "Does it feel different doing the Caption text" at bounding box center [603, 173] width 133 height 27
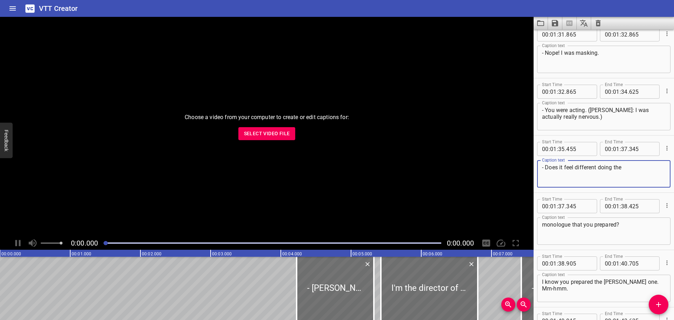
type textarea "- Does it feel different doing the"
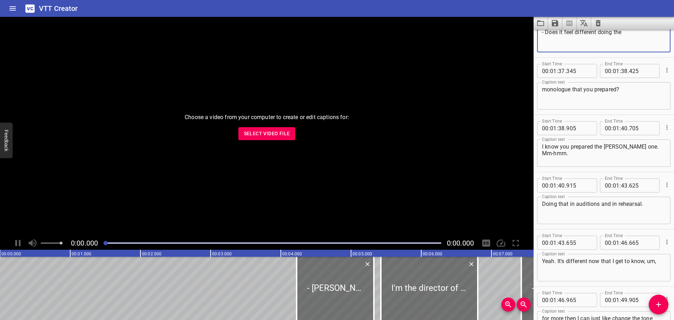
scroll to position [2669, 0]
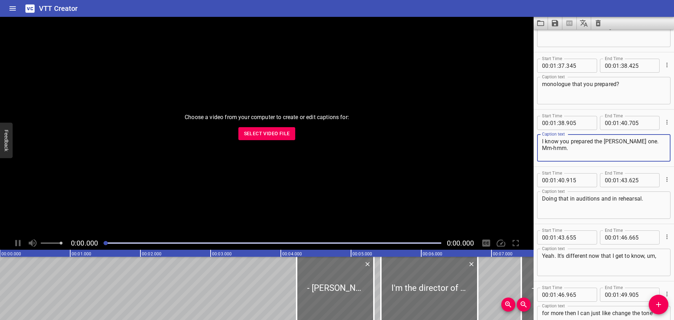
click at [634, 141] on textarea "I know you prepared the [PERSON_NAME] one. Mm-hmm." at bounding box center [604, 148] width 124 height 20
click at [598, 148] on textarea "I know you prepared the [PERSON_NAME] one. (ELIN: Mm-hmm." at bounding box center [604, 148] width 124 height 20
type textarea "I know you prepared the [PERSON_NAME] one. (ELIN: Mm-hmm.)"
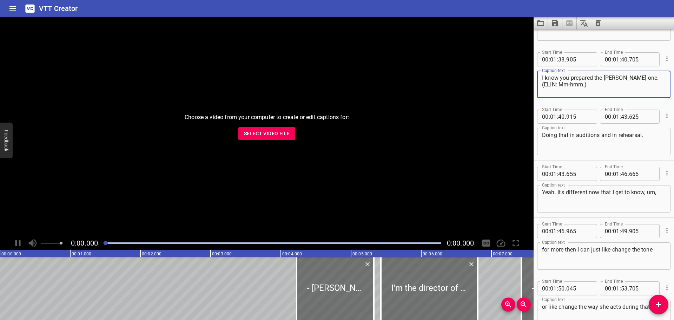
scroll to position [2775, 0]
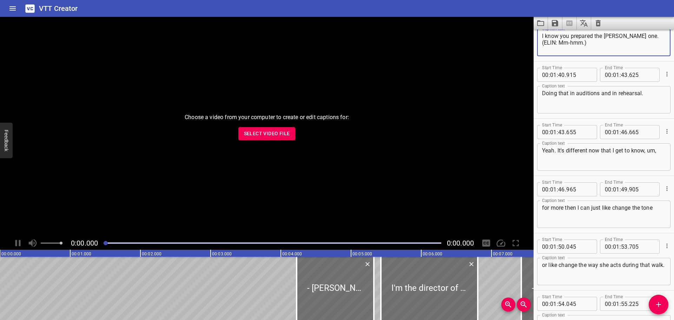
click at [539, 96] on div "Doing that in auditions and in rehearsal. Caption text" at bounding box center [603, 99] width 133 height 27
click at [542, 151] on div "Yeah. It's different now that I get to know, um, Caption text" at bounding box center [603, 156] width 133 height 27
type textarea "- Yeah. It's different now that I get to know, um,"
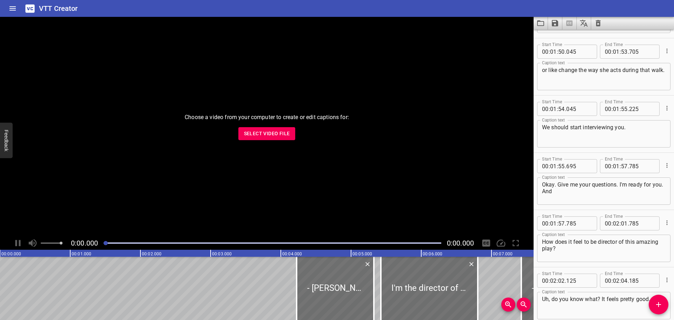
scroll to position [2985, 0]
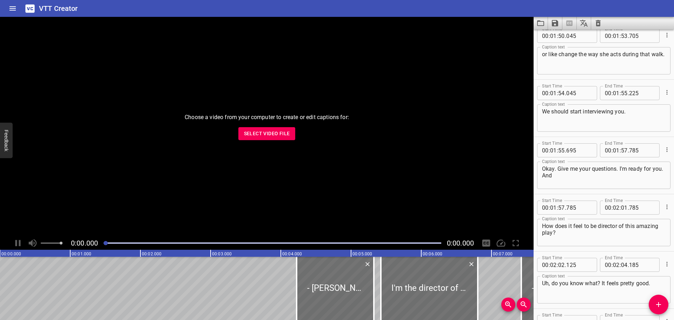
click at [542, 165] on textarea "Okay. Give me your questions. I'm ready for you. And" at bounding box center [604, 175] width 124 height 20
click at [571, 175] on textarea "- Okay. Give me your questions. I'm ready for you. And" at bounding box center [604, 175] width 124 height 20
type textarea "- Okay. Give me your questions. I'm ready for you."
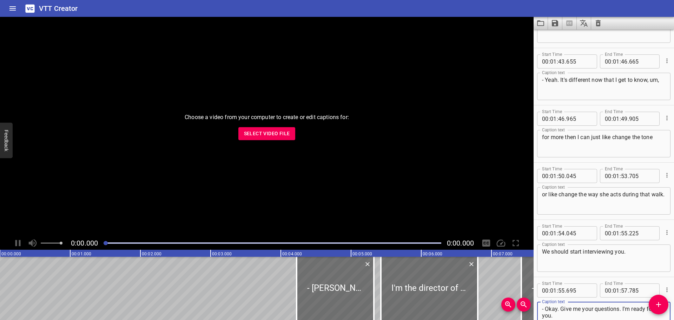
scroll to position [2845, 0]
click at [549, 136] on textarea "for more then I can just like change the tone" at bounding box center [604, 144] width 124 height 20
click at [569, 138] on textarea "Fern more then I can just like change the tone" at bounding box center [604, 144] width 124 height 20
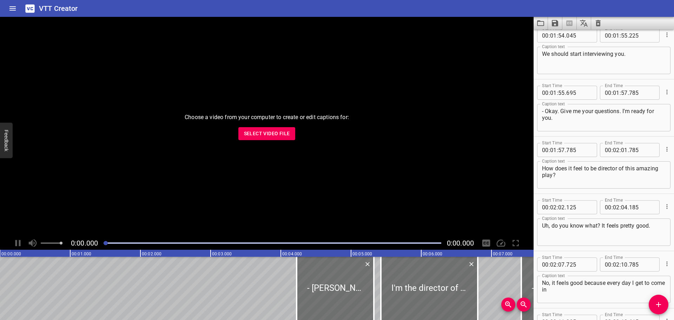
scroll to position [3056, 0]
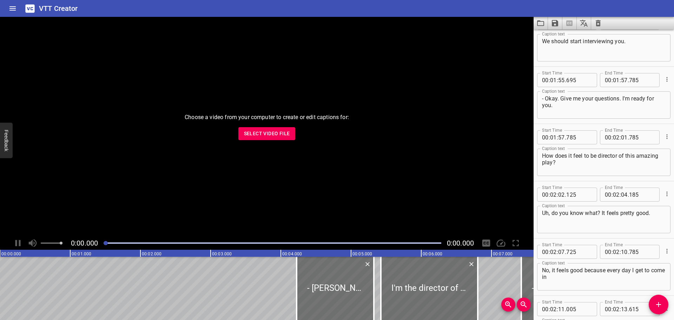
type textarea "Fern more, then I can just like change the tone"
click at [542, 153] on div "How does it feel to be director of this amazing play? Caption text" at bounding box center [603, 162] width 133 height 27
type textarea "- How does it feel to be director of this amazing play?"
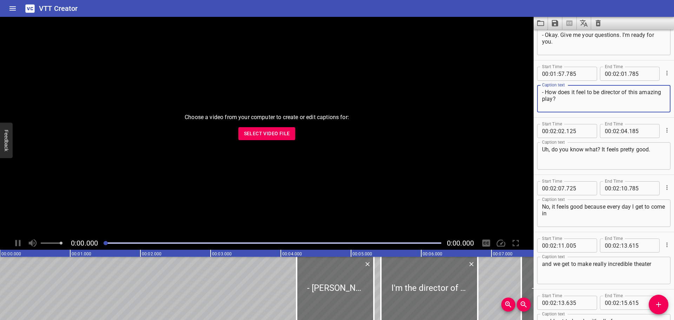
scroll to position [3126, 0]
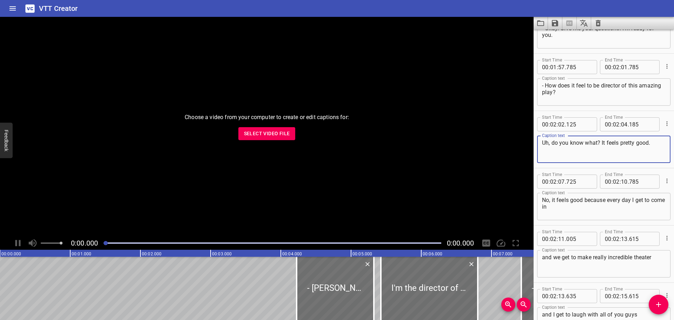
click at [543, 142] on textarea "Uh, do you know what? It feels pretty good." at bounding box center [604, 149] width 124 height 20
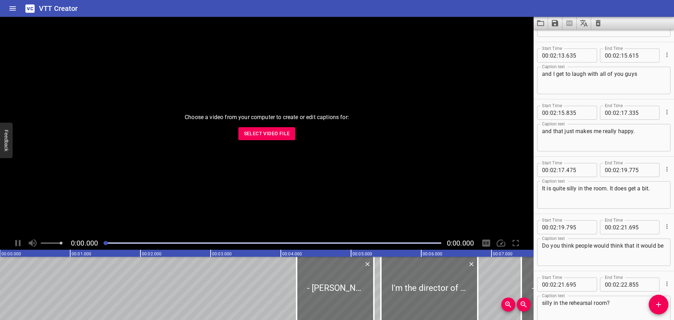
scroll to position [3372, 0]
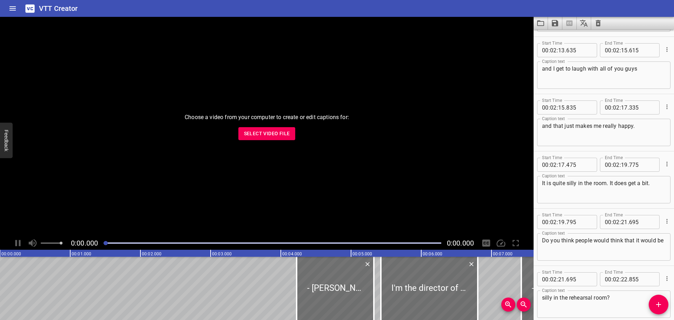
type textarea "- Uh, do you know what? It feels pretty good."
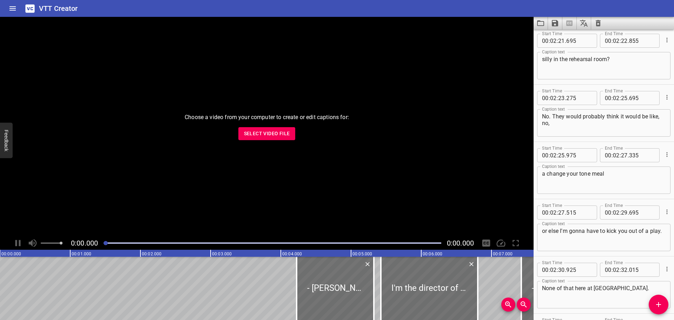
scroll to position [3618, 0]
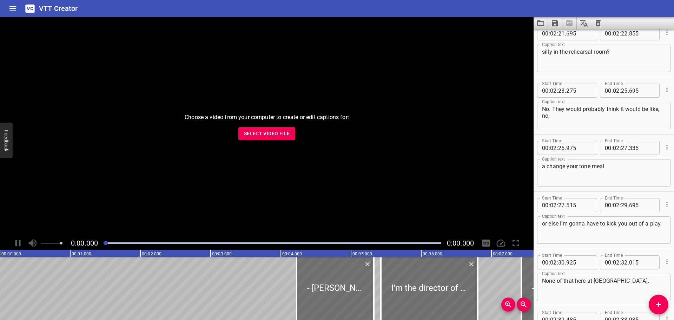
click at [542, 108] on div "No. They would probably think it would be like, no, Caption text" at bounding box center [603, 115] width 133 height 27
type textarea "- No. They would probably think it would be like, no,"
click at [607, 168] on textarea "a change your tone meal" at bounding box center [604, 173] width 124 height 20
drag, startPoint x: 607, startPoint y: 168, endPoint x: 591, endPoint y: 166, distance: 15.9
click at [591, 166] on textarea "a change your tone meal" at bounding box center [604, 173] width 124 height 20
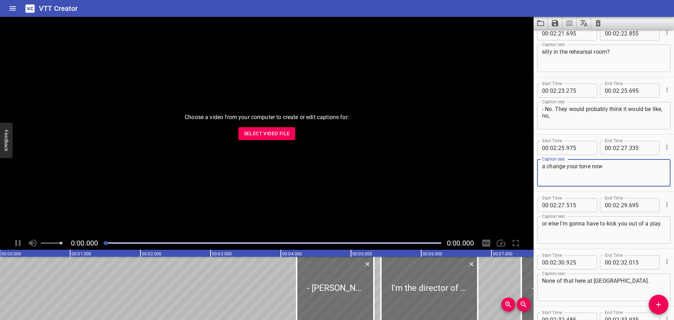
click at [547, 168] on textarea "a change your tone now" at bounding box center [604, 173] width 124 height 20
type textarea "change your tone now"
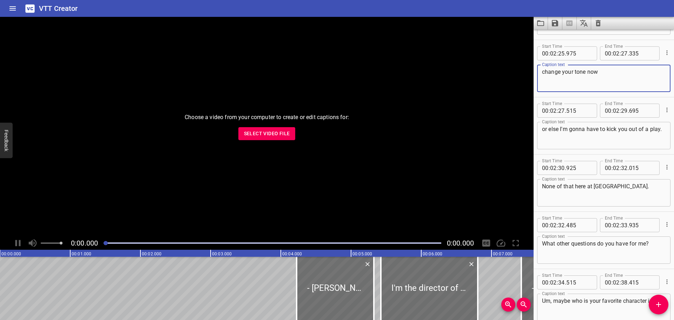
scroll to position [3723, 0]
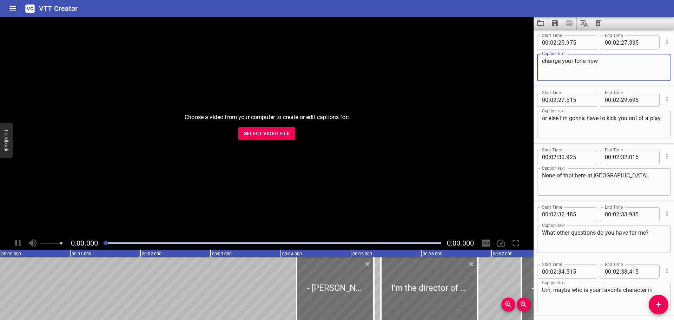
click at [604, 176] on textarea "None of that here at [GEOGRAPHIC_DATA]." at bounding box center [604, 182] width 124 height 20
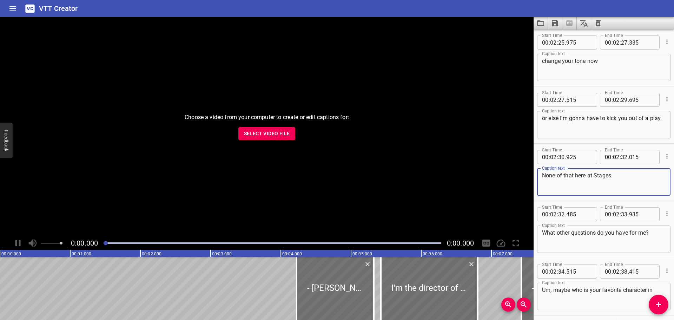
click at [541, 174] on div "None of that here at Stages. Caption text" at bounding box center [603, 181] width 133 height 27
click at [542, 176] on div "None of that here at Stages. Caption text" at bounding box center [603, 181] width 133 height 27
click at [543, 176] on textarea "None of that here at Stages." at bounding box center [604, 182] width 124 height 20
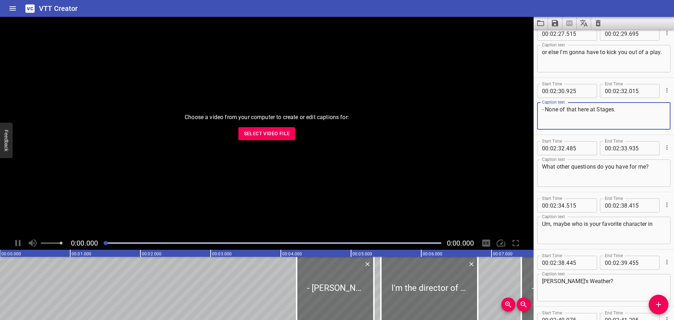
scroll to position [3793, 0]
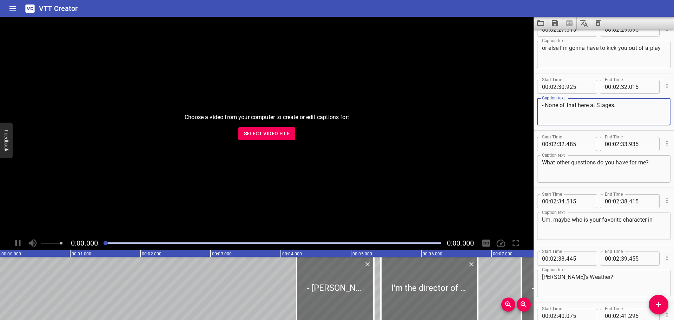
type textarea "- None of that here at Stages."
click at [544, 223] on textarea "Um, maybe who is your favorite character in" at bounding box center [604, 226] width 124 height 20
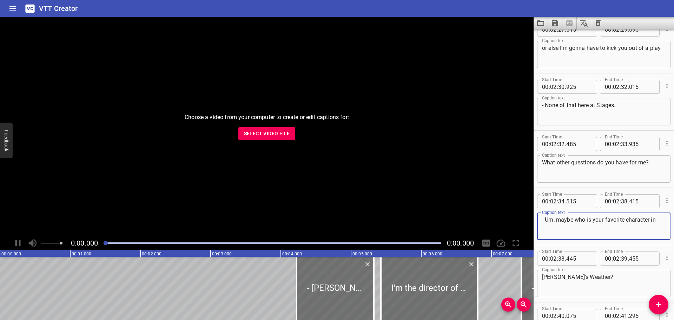
type textarea "- Um, maybe who is your favorite character in"
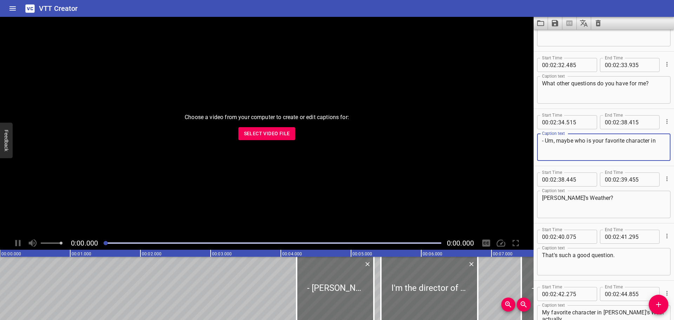
scroll to position [3899, 0]
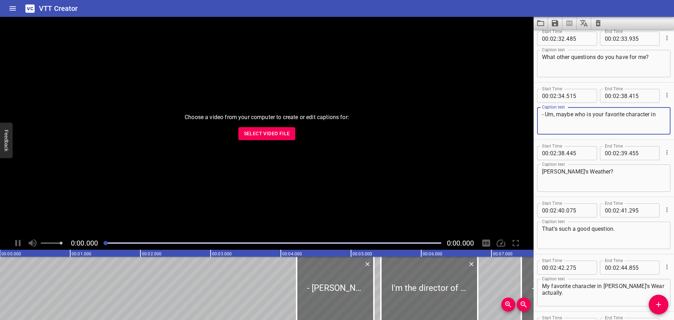
click at [592, 170] on textarea "[PERSON_NAME]'s Weather?" at bounding box center [604, 178] width 124 height 20
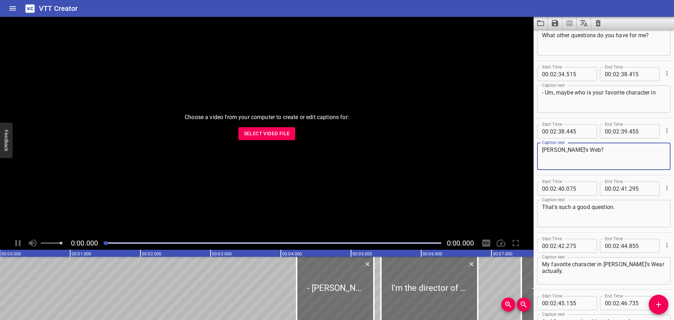
scroll to position [3969, 0]
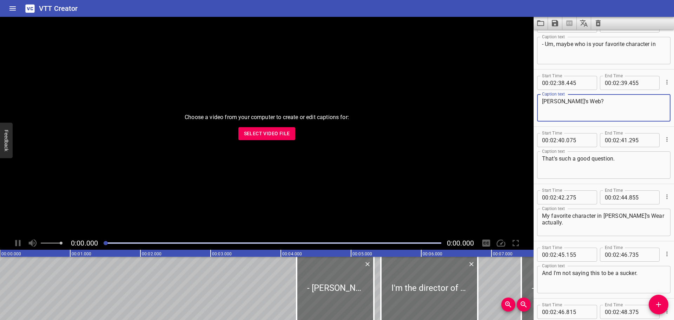
type textarea "[PERSON_NAME]'s Web?"
click at [542, 157] on div "That's such a good question. Caption text" at bounding box center [603, 164] width 133 height 27
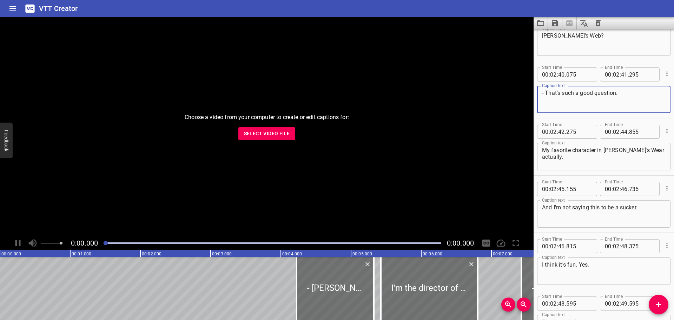
scroll to position [4074, 0]
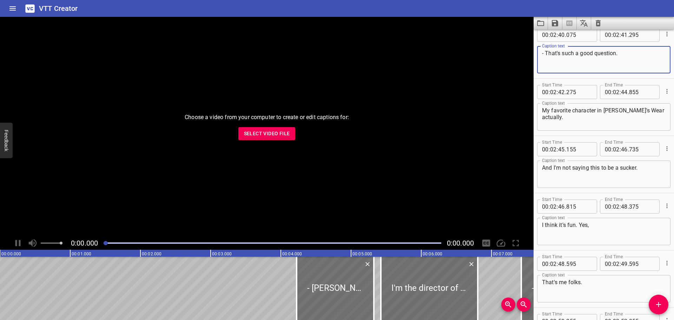
type textarea "- That's such a good question."
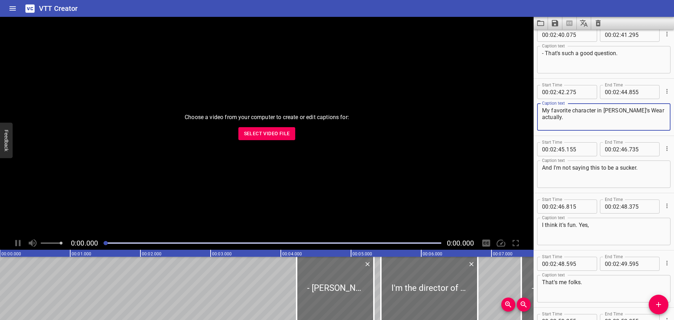
click at [643, 110] on textarea "My favorite character in [PERSON_NAME]'s Wear actually." at bounding box center [604, 117] width 124 height 20
click at [588, 117] on textarea "My favorite character in [PERSON_NAME]'s Web is actually." at bounding box center [604, 117] width 124 height 20
type textarea "My favorite character in [PERSON_NAME]'s Web is actually,"
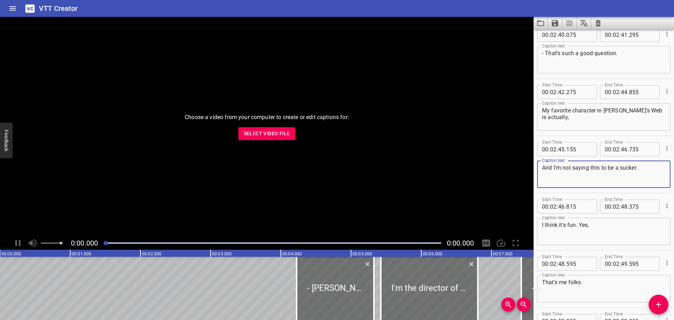
click at [545, 168] on textarea "And I'm not saying this to be a sucker." at bounding box center [604, 174] width 124 height 20
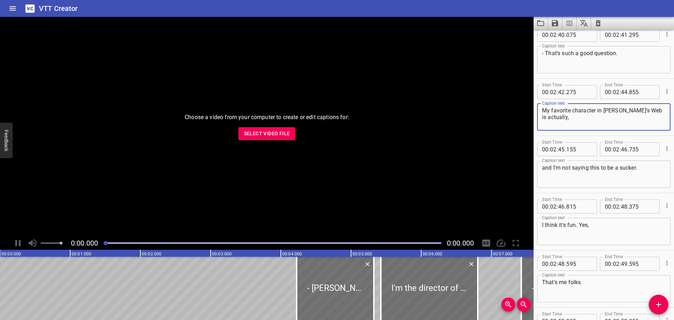
click at [570, 118] on textarea "My favorite character in [PERSON_NAME]'s Web is actually," at bounding box center [604, 117] width 124 height 20
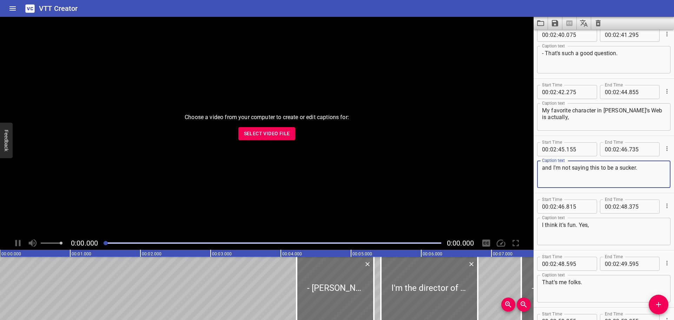
click at [650, 167] on textarea "and I'm not saying this to be a sucker." at bounding box center [604, 174] width 124 height 20
type textarea "and I'm not saying this to be a sucker,"
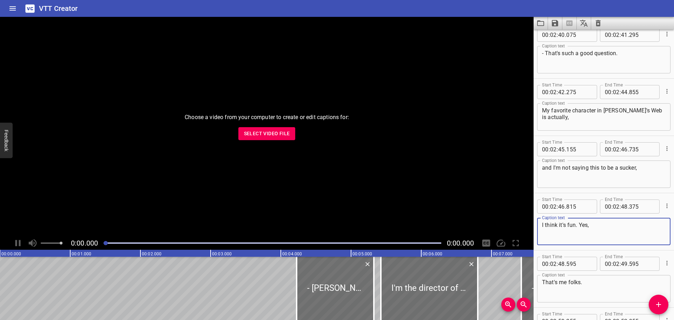
click at [577, 224] on textarea "I think it's fun. Yes," at bounding box center [604, 232] width 124 height 20
type textarea "I think it's Fern. Yes,"
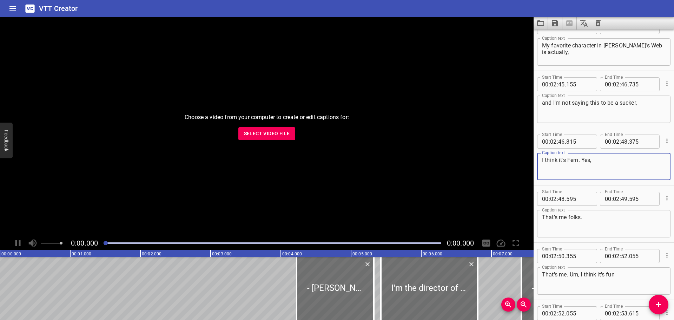
scroll to position [4144, 0]
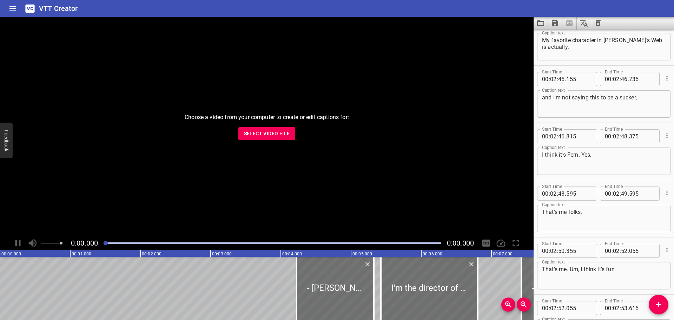
click at [542, 214] on div "That's me folks. Caption text" at bounding box center [603, 218] width 133 height 27
type textarea "- Yes! That's me folks."
click at [601, 156] on textarea "I think it's Fern. Yes," at bounding box center [604, 161] width 124 height 20
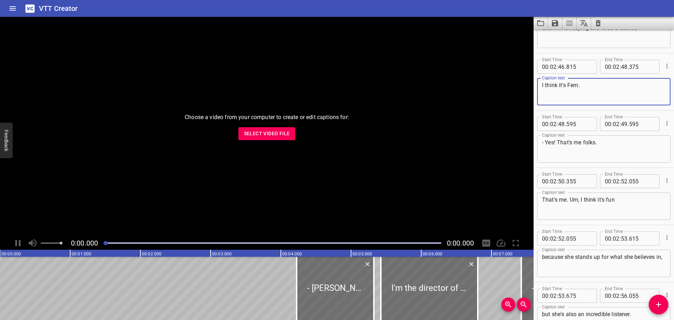
scroll to position [4250, 0]
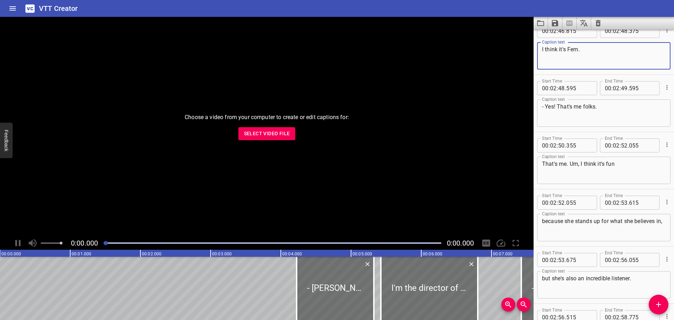
type textarea "I think it's Fern."
click at [630, 102] on div "- Yes! That's me folks. Caption text" at bounding box center [603, 112] width 133 height 27
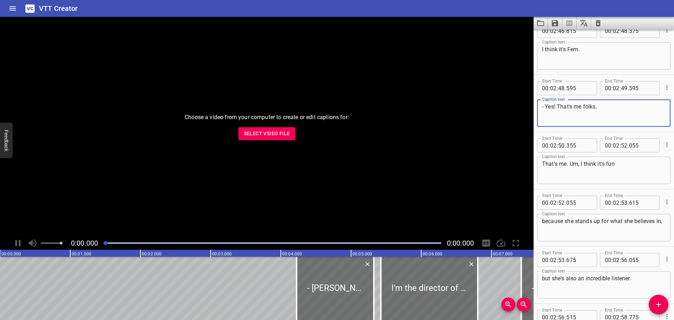
click at [625, 111] on textarea "- Yes! That's me folks." at bounding box center [604, 113] width 124 height 20
type textarea "- Yes! That's me folks. That's me!"
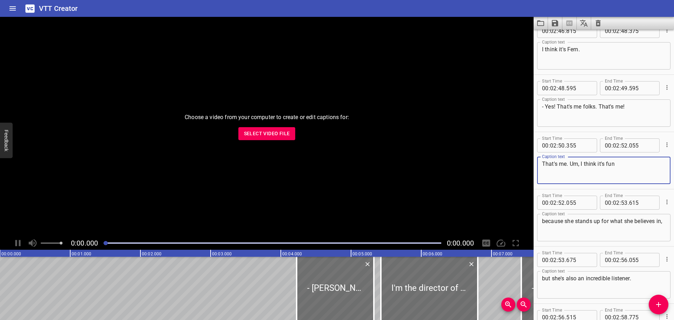
drag, startPoint x: 570, startPoint y: 164, endPoint x: 532, endPoint y: 167, distance: 38.0
click at [532, 167] on main "Choose a video from your computer to create or edit captions for: Select Video …" at bounding box center [337, 168] width 674 height 303
click at [591, 165] on textarea "- Um, I think it's fun" at bounding box center [604, 171] width 124 height 20
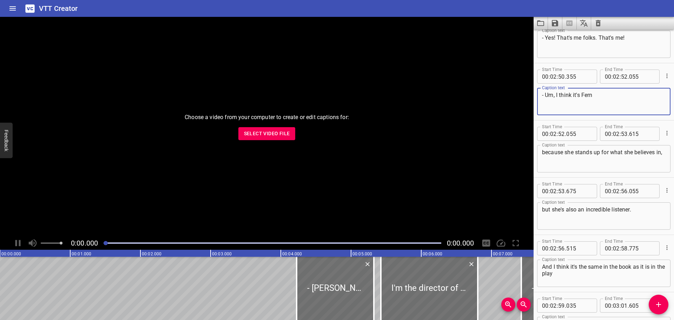
scroll to position [4320, 0]
type textarea "- Um, I think it's Fern"
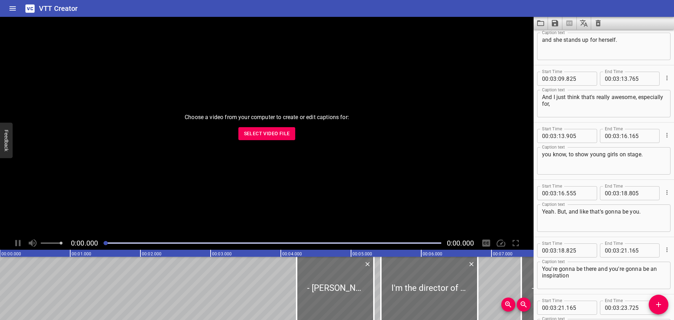
scroll to position [4847, 0]
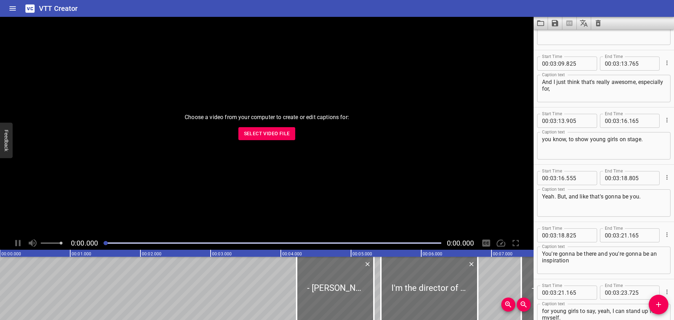
click at [556, 197] on textarea "Yeah. But, and like that's gonna be you." at bounding box center [604, 203] width 124 height 20
click at [543, 195] on textarea "Yeah!) But, and like that's gonna be you." at bounding box center [604, 203] width 124 height 20
click at [542, 196] on div "ELIN: Yeah!) But, and like that's gonna be you. Caption text" at bounding box center [603, 202] width 133 height 27
click at [542, 198] on div "ELIN: Yeah!) But, and like that's gonna be you. Caption text" at bounding box center [603, 202] width 133 height 27
click at [543, 195] on textarea "ELIN: Yeah!) But, and like that's gonna be you." at bounding box center [604, 203] width 124 height 20
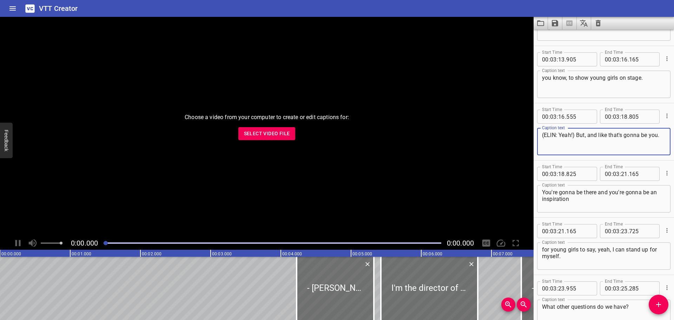
scroll to position [4917, 0]
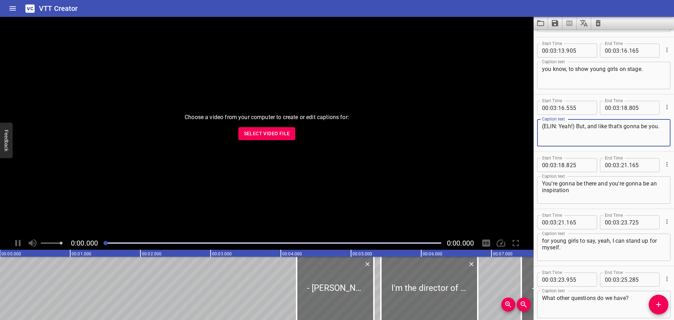
type textarea "(ELIN: Yeah!) But, and like that's gonna be you."
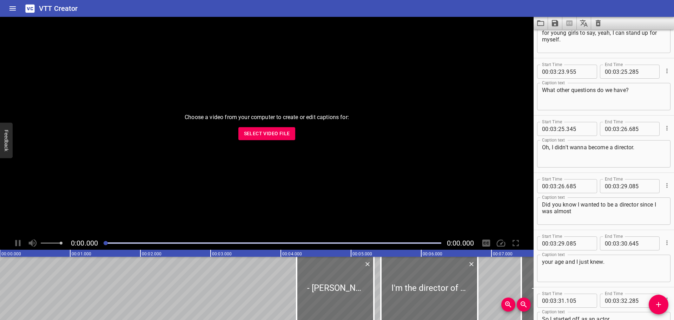
scroll to position [5128, 0]
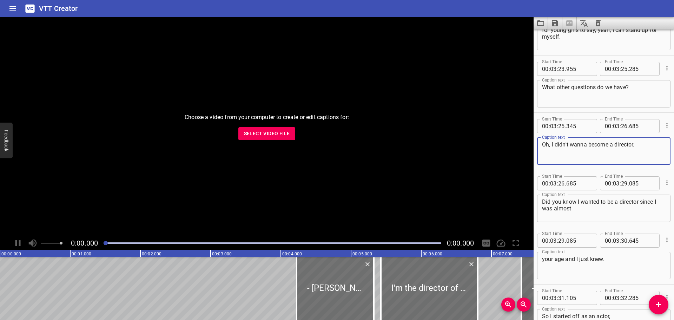
drag, startPoint x: 570, startPoint y: 144, endPoint x: 522, endPoint y: 140, distance: 48.3
click at [522, 140] on main "Choose a video from your computer to create or edit captions for: Select Video …" at bounding box center [337, 168] width 674 height 303
click at [593, 144] on textarea "When did you wanna become a director." at bounding box center [604, 151] width 124 height 20
click at [597, 144] on textarea "When did you wanna become a director." at bounding box center [604, 151] width 124 height 20
click at [596, 144] on textarea "When did you wanna become a director." at bounding box center [604, 151] width 124 height 20
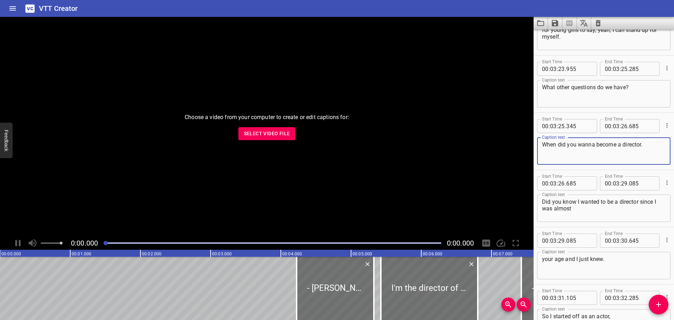
click at [595, 145] on textarea "When did you wanna become a director." at bounding box center [604, 151] width 124 height 20
click at [651, 143] on textarea "When did you want to become a director." at bounding box center [604, 151] width 124 height 20
click at [542, 143] on textarea "When did you want to become a director?" at bounding box center [604, 151] width 124 height 20
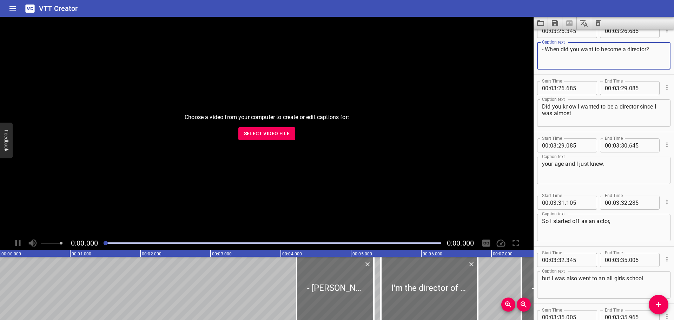
scroll to position [5233, 0]
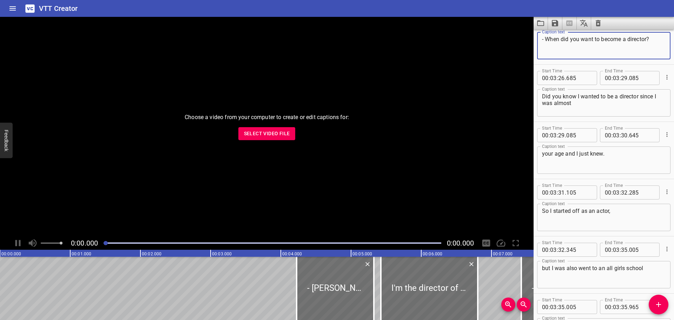
type textarea "- When did you want to become a director?"
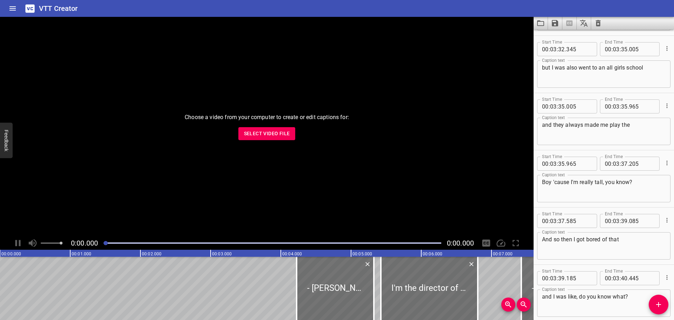
scroll to position [5444, 0]
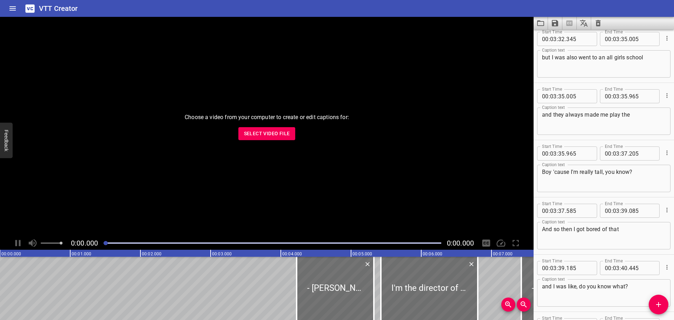
click at [545, 173] on textarea "Boy 'cause I'm really tall, you know?" at bounding box center [604, 179] width 124 height 20
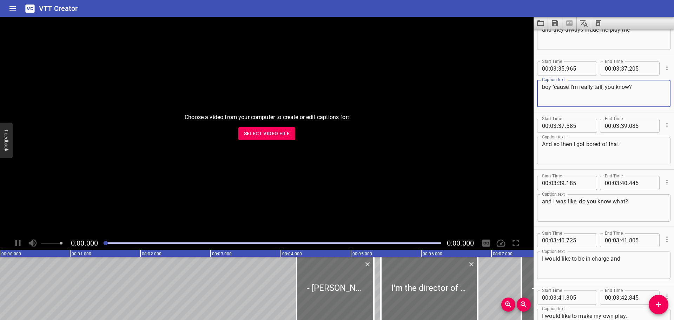
scroll to position [5549, 0]
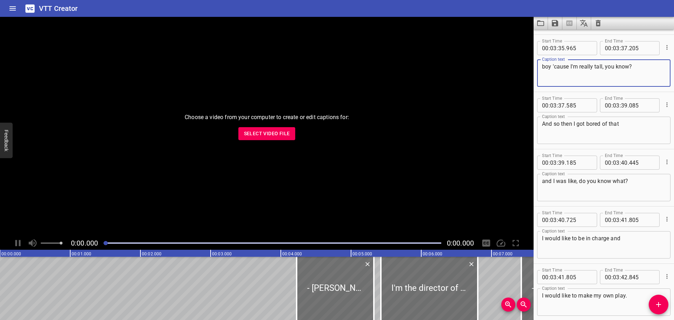
type textarea "boy 'cause I'm really tall, you know?"
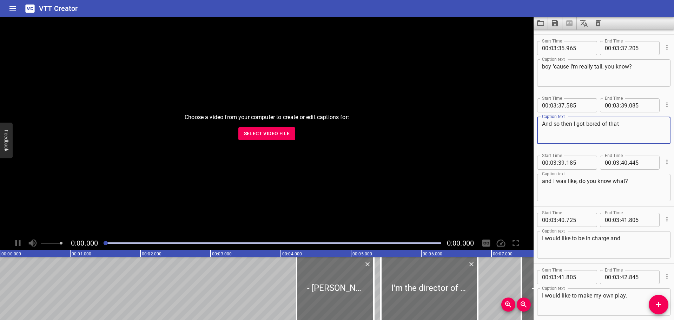
click at [559, 125] on textarea "And so then I got bored of that" at bounding box center [604, 130] width 124 height 20
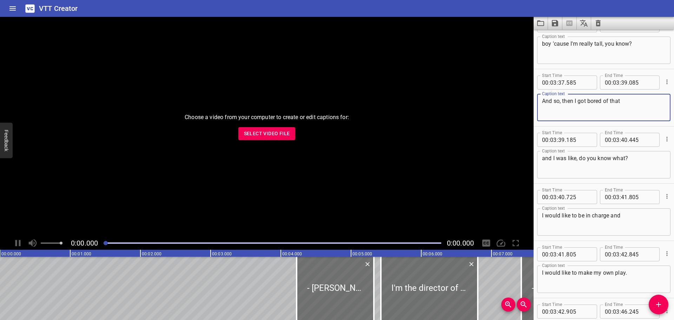
scroll to position [5584, 0]
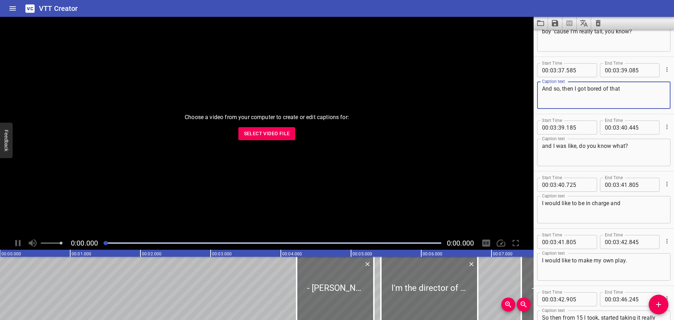
type textarea "And so, then I got bored of that"
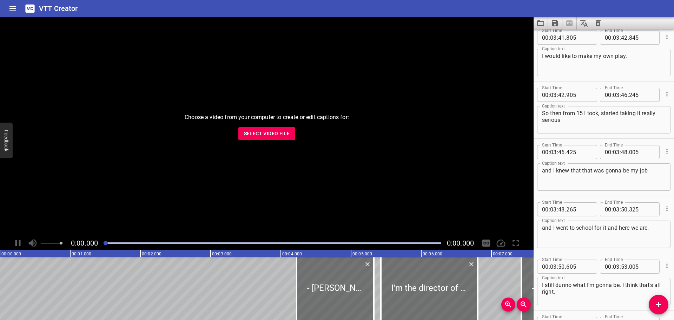
scroll to position [5795, 0]
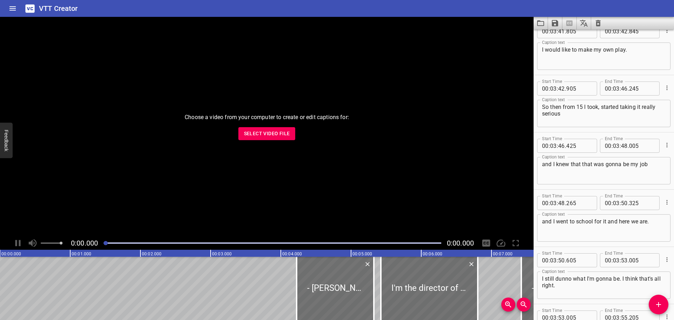
click at [562, 109] on textarea "So then from 15 I took, started taking it really serious" at bounding box center [604, 114] width 124 height 20
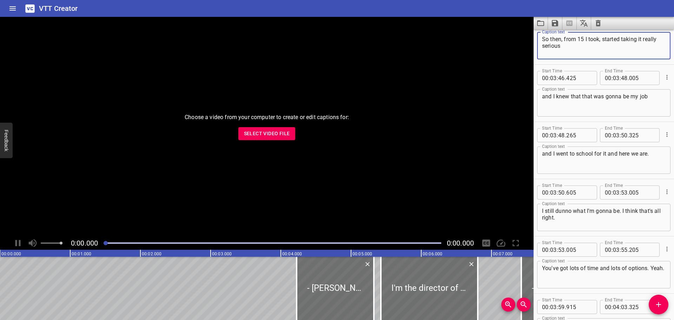
scroll to position [5855, 0]
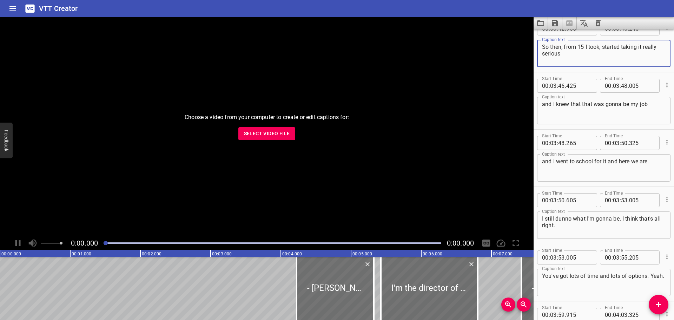
type textarea "So then, from 15 I took, started taking it really serious"
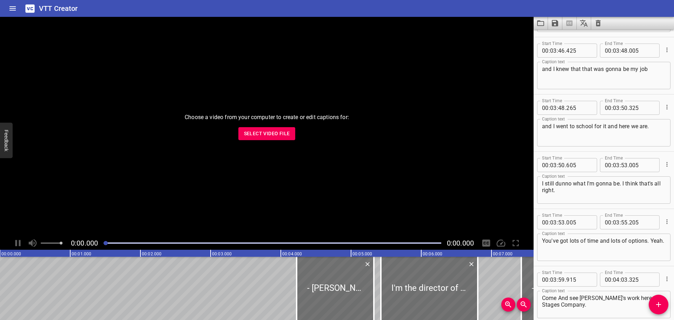
click at [541, 183] on div "I still dunno what I'm gonna be. I think that's all right. Caption text" at bounding box center [603, 189] width 133 height 27
click at [574, 184] on textarea "- I still dunno what I'm gonna be. I think that's all right." at bounding box center [604, 190] width 124 height 20
click at [637, 185] on textarea "- I still don't know what I'm gonna be. I think that's all right." at bounding box center [604, 190] width 124 height 20
click at [624, 190] on textarea "- I still don't know what I'm gonna be. ([PERSON_NAME]: I think that's all righ…" at bounding box center [604, 190] width 124 height 20
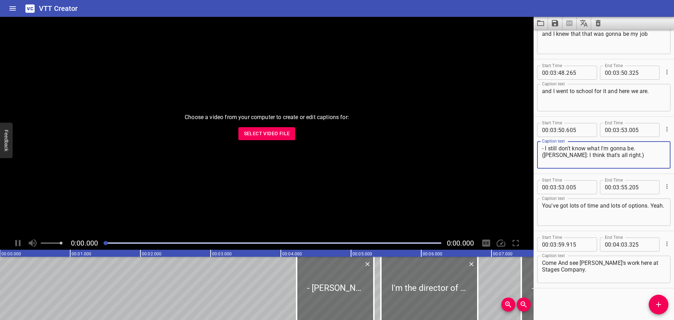
type textarea "- I still don't know what I'm gonna be. ([PERSON_NAME]: I think that's all righ…"
click at [543, 206] on textarea "You've got lots of time and lots of options. Yeah." at bounding box center [604, 212] width 124 height 20
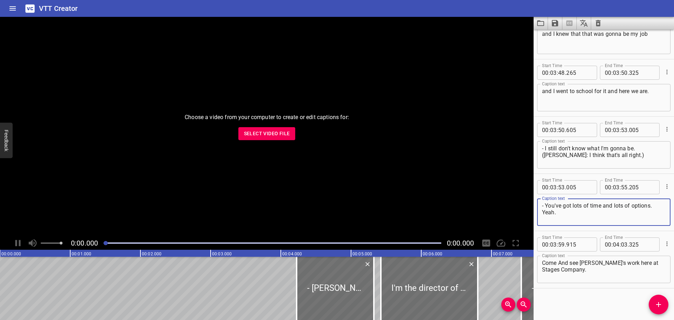
type textarea "- You've got lots of time and lots of options. Yeah."
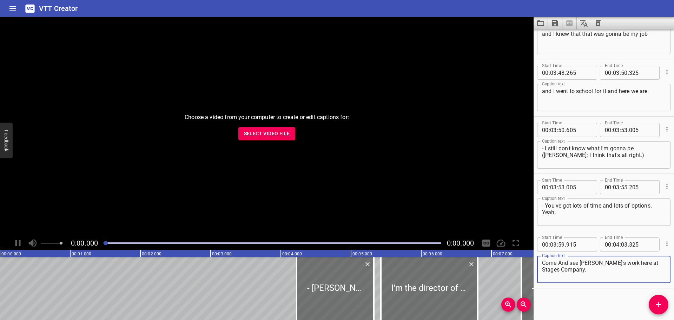
drag, startPoint x: 563, startPoint y: 262, endPoint x: 569, endPoint y: 260, distance: 6.7
click at [563, 261] on textarea "Come And see [PERSON_NAME]'s work here at Stages Company." at bounding box center [604, 270] width 124 height 20
drag, startPoint x: 620, startPoint y: 263, endPoint x: 610, endPoint y: 265, distance: 10.1
click at [610, 265] on textarea "Come and see [PERSON_NAME]'s work here at Stages Company." at bounding box center [604, 270] width 124 height 20
click at [543, 270] on textarea "Come and see [PERSON_NAME]'s Web here at Stages Company." at bounding box center [604, 270] width 124 height 20
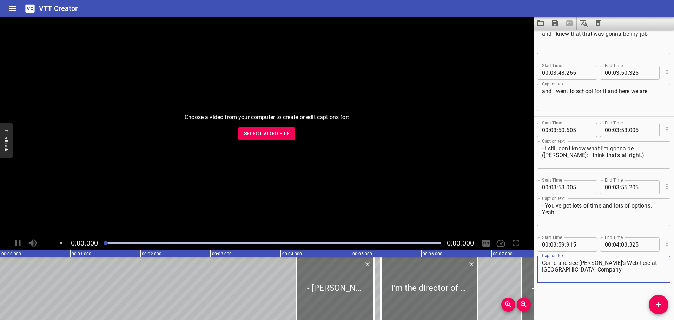
click at [599, 273] on textarea "Come and see [PERSON_NAME]'s Web here at [GEOGRAPHIC_DATA] Company." at bounding box center [604, 270] width 124 height 20
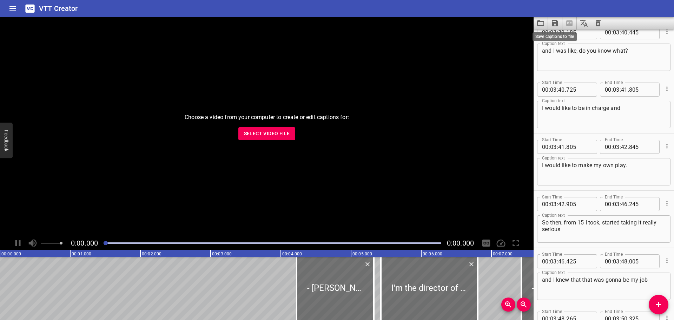
type textarea "Come and see [PERSON_NAME]'s Web here at Stages Theatre Company! Bye!"
click at [557, 24] on icon "Save captions to file" at bounding box center [555, 23] width 6 height 6
click at [564, 38] on li "Save to VTT file" at bounding box center [574, 38] width 52 height 13
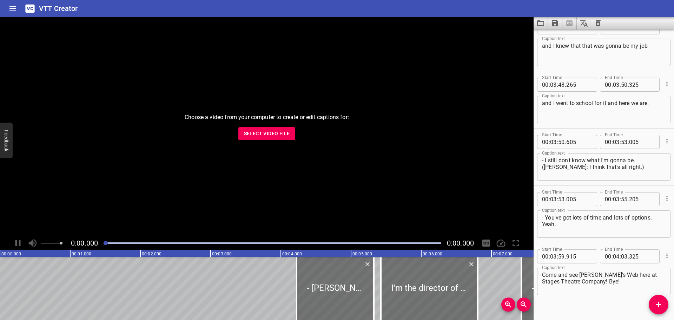
scroll to position [5925, 0]
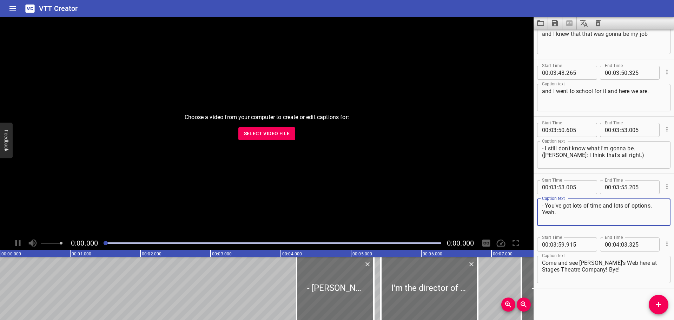
click at [544, 212] on textarea "- You've got lots of time and lots of options. Yeah." at bounding box center [604, 212] width 124 height 20
click at [543, 213] on textarea "- You've got lots of time and lots of options. Yeah." at bounding box center [604, 212] width 124 height 20
click at [603, 212] on textarea "- You've got lots of time and lots of options. (ELIN: Yeah." at bounding box center [604, 212] width 124 height 20
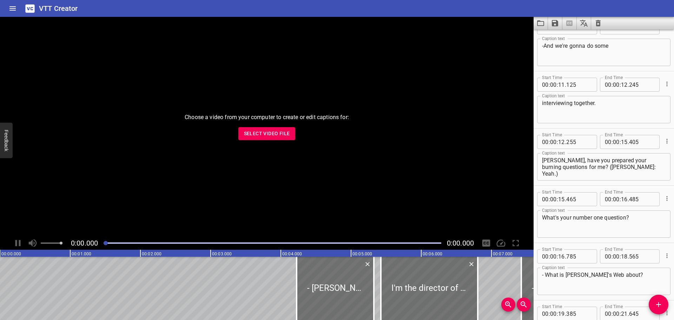
scroll to position [0, 0]
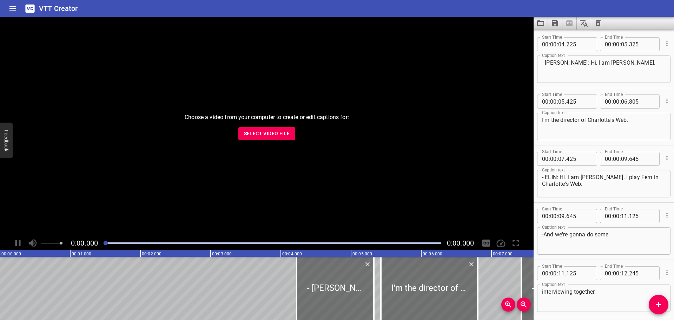
type textarea "- You've got lots of time and lots of options. (ELIN: Yeah.)"
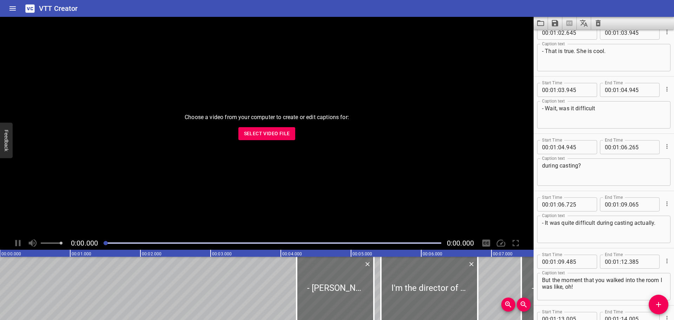
scroll to position [1753, 0]
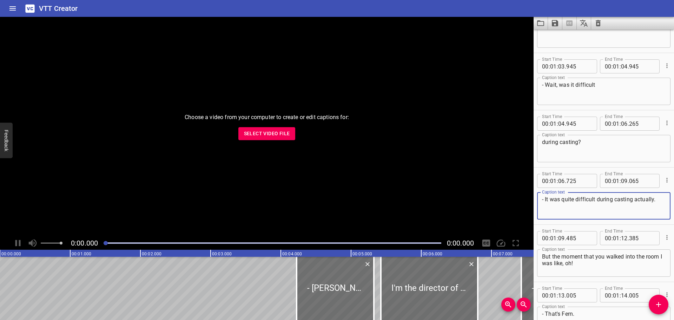
click at [631, 203] on textarea "- It was quite difficult during casting actually." at bounding box center [604, 206] width 124 height 20
click at [633, 197] on textarea "- It was quite difficult during casting actually." at bounding box center [604, 206] width 124 height 20
type textarea "- It was quite difficult during casting, actually."
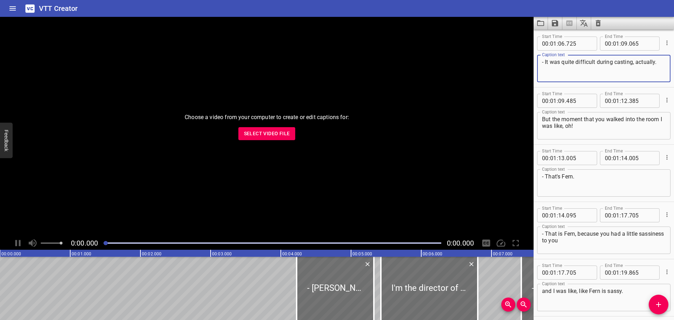
scroll to position [1928, 0]
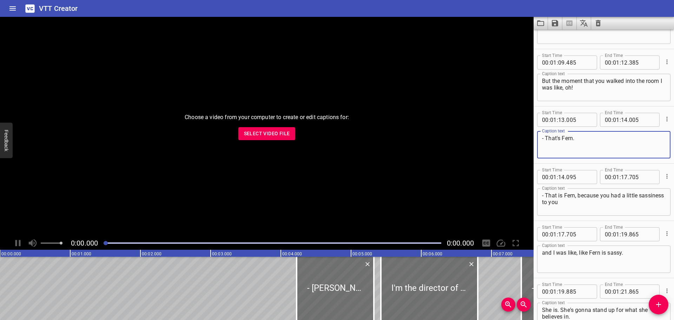
click at [546, 136] on textarea "- That's Fern." at bounding box center [604, 145] width 124 height 20
click at [597, 140] on textarea "([PERSON_NAME]: That's Fern." at bounding box center [604, 145] width 124 height 20
type textarea "([PERSON_NAME]: That's Fern.)"
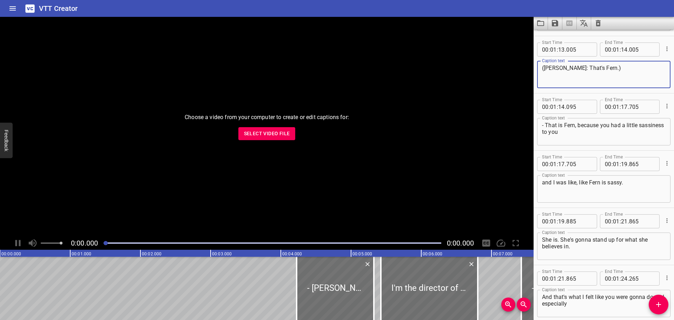
scroll to position [2034, 0]
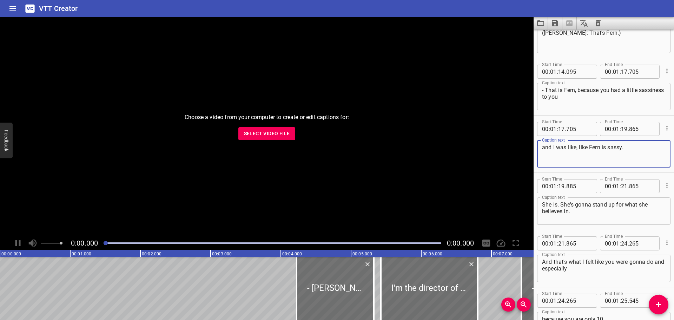
click at [588, 149] on textarea "and I was like, like Fern is sassy." at bounding box center [604, 154] width 124 height 20
type textarea "and I was like, Fern is sassy."
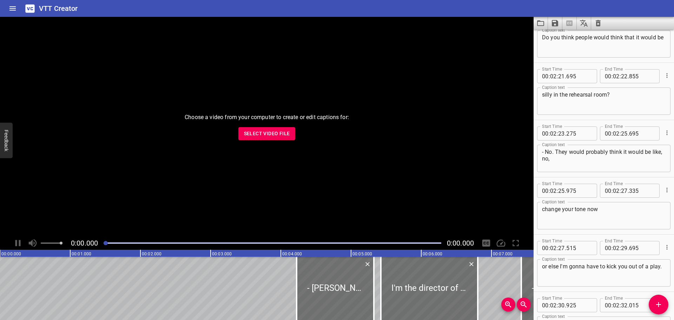
scroll to position [3579, 0]
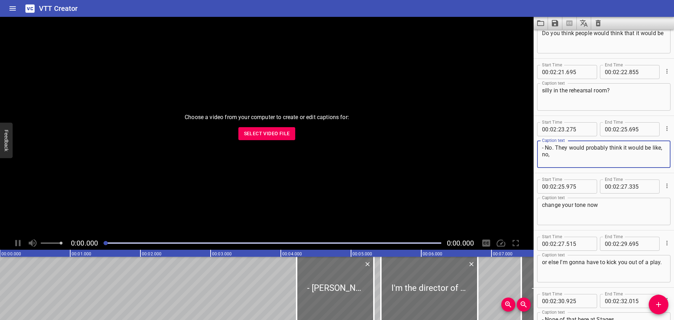
click at [553, 153] on textarea "- No. They would probably think it would be like, no," at bounding box center [604, 154] width 124 height 20
click at [567, 157] on textarea "- No. They would probably think it would be like, "no," at bounding box center [604, 154] width 124 height 20
type textarea "- No. They would probably think it would be like, "no!"
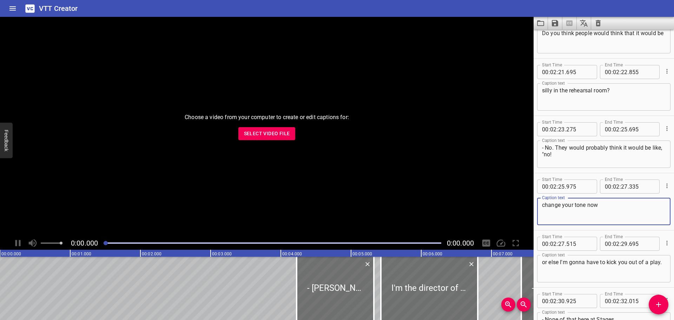
click at [544, 205] on textarea "change your tone now" at bounding box center [604, 212] width 124 height 20
type textarea "Change your tone now"
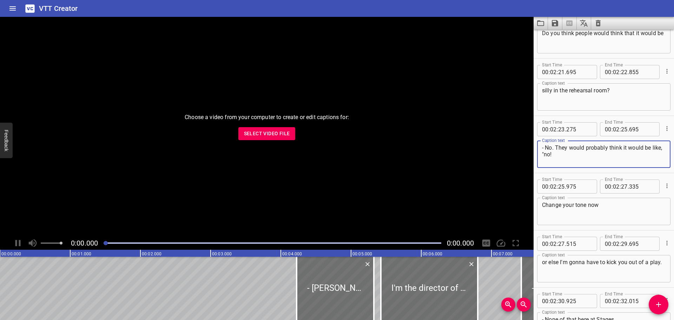
click at [558, 156] on textarea "- No. They would probably think it would be like, "no!" at bounding box center [604, 154] width 124 height 20
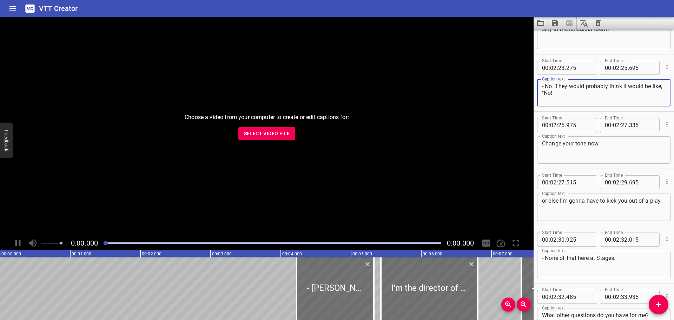
scroll to position [3649, 0]
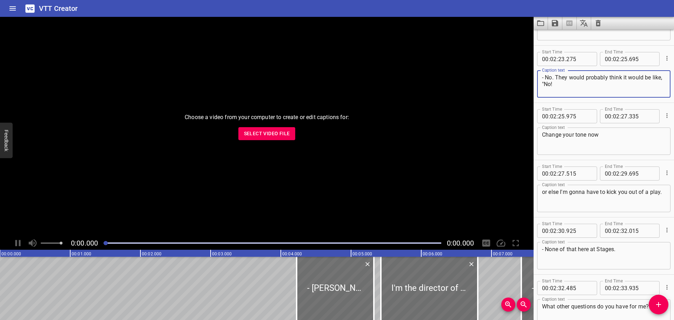
type textarea "- No. They would probably think it would be like, "No!"
click at [569, 201] on textarea "or else I'm gonna have to kick you out of a play." at bounding box center [604, 199] width 124 height 20
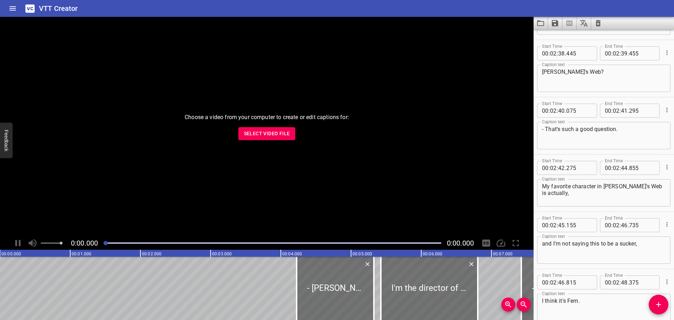
scroll to position [4000, 0]
type textarea "or else I'm gonna have to kick you out of a play.""
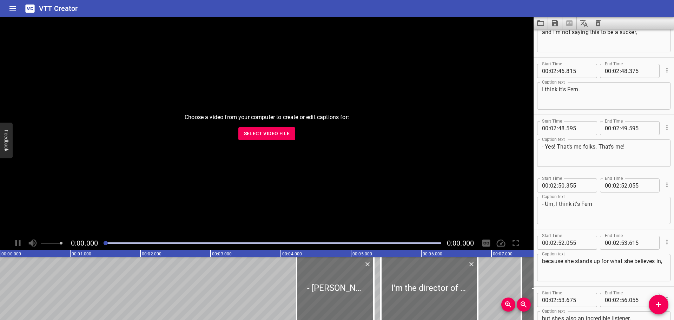
scroll to position [4211, 0]
click at [580, 128] on input "number" at bounding box center [580, 127] width 26 height 14
type input "0"
type input "595"
type input "48"
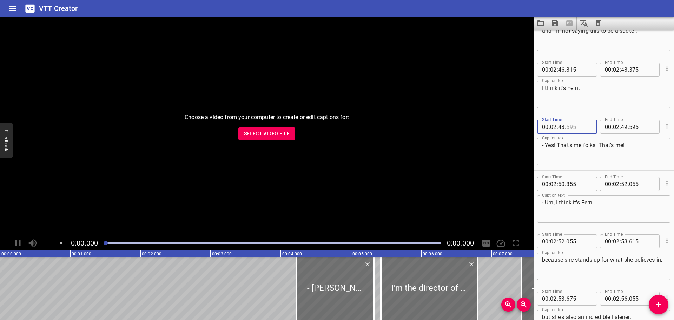
click at [589, 128] on input "number" at bounding box center [580, 127] width 26 height 14
type input ".4"
type input "595"
type input "48"
drag, startPoint x: 571, startPoint y: 127, endPoint x: 582, endPoint y: 125, distance: 10.5
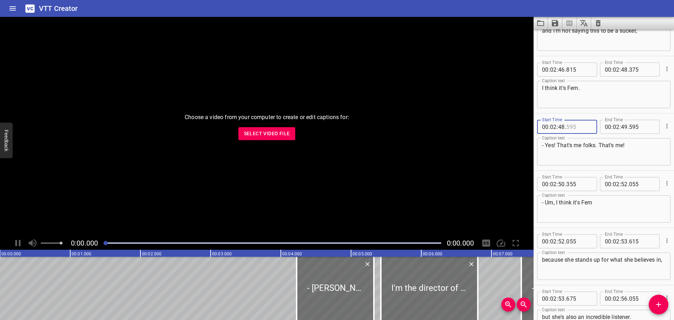
click at [575, 127] on input "number" at bounding box center [580, 127] width 26 height 14
type input "039"
click at [643, 126] on input "number" at bounding box center [642, 127] width 26 height 14
type input "009"
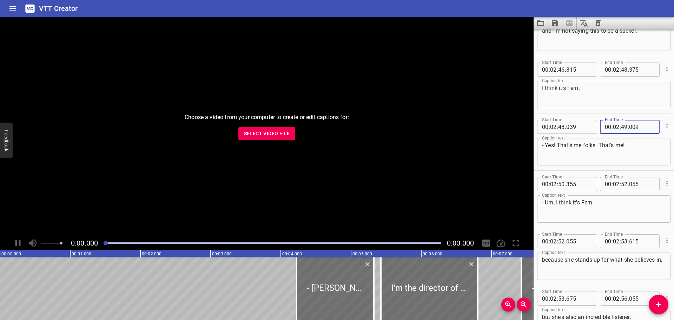
click at [536, 138] on div "Start Time 00 : 02 : 48 . 039 Start Time End Time 00 : 02 : 49 . 009 End Time C…" at bounding box center [604, 141] width 140 height 57
click at [639, 125] on input "number" at bounding box center [642, 127] width 26 height 14
type input "009"
click at [577, 127] on input "number" at bounding box center [580, 127] width 26 height 14
type input "390"
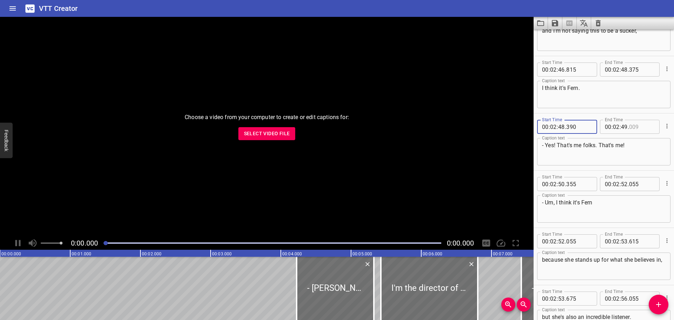
click at [646, 128] on input "number" at bounding box center [642, 127] width 26 height 14
type input "900"
click at [535, 129] on div "Start Time 00 : 02 : 48 . 390 Start Time End Time 00 : 02 : 49 . 900 End Time C…" at bounding box center [604, 141] width 140 height 57
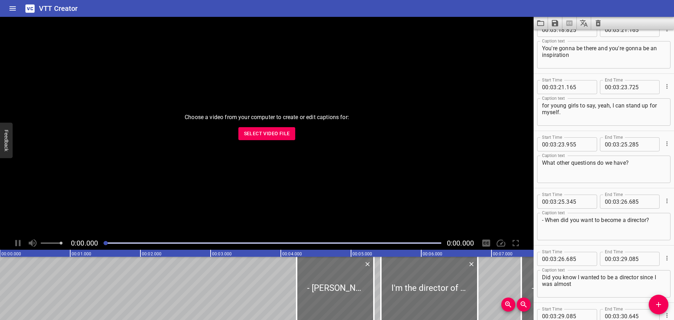
scroll to position [5054, 0]
click at [546, 217] on textarea "- When did you want to become a director?" at bounding box center [604, 225] width 124 height 20
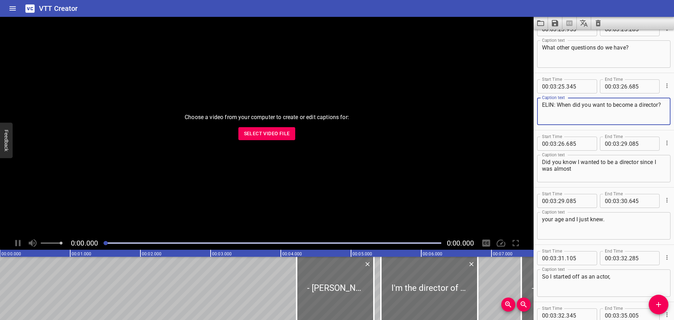
scroll to position [5195, 0]
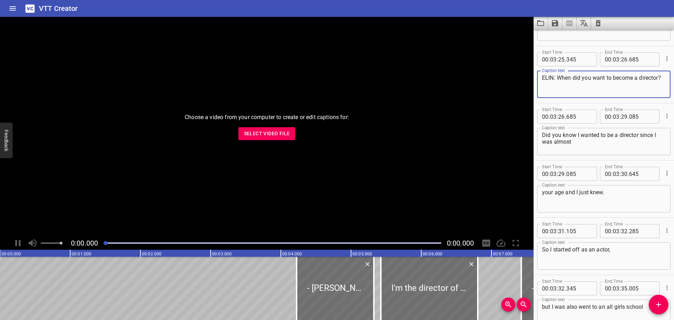
type textarea "ELIN: When did you want to become a director?"
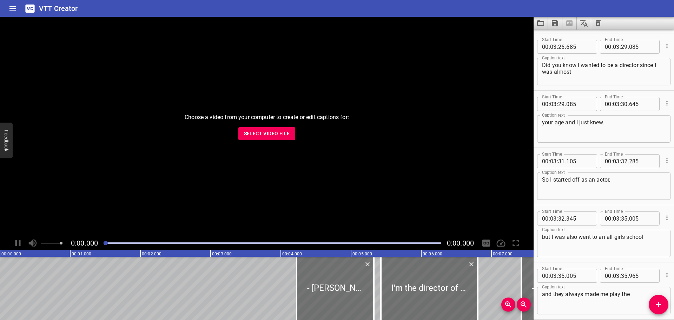
scroll to position [5265, 0]
click at [628, 125] on textarea "your age and I just knew." at bounding box center [604, 129] width 124 height 20
type textarea "your age and I just knew. (ELIN: Wow)"
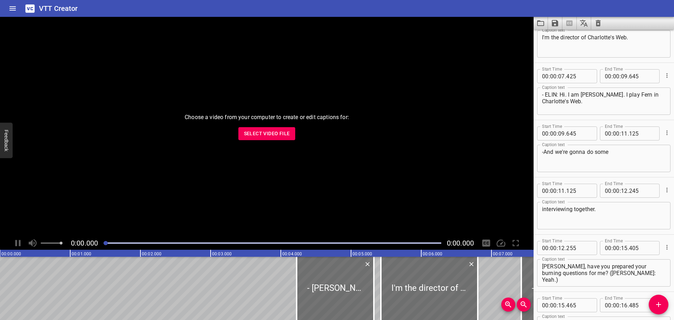
scroll to position [105, 0]
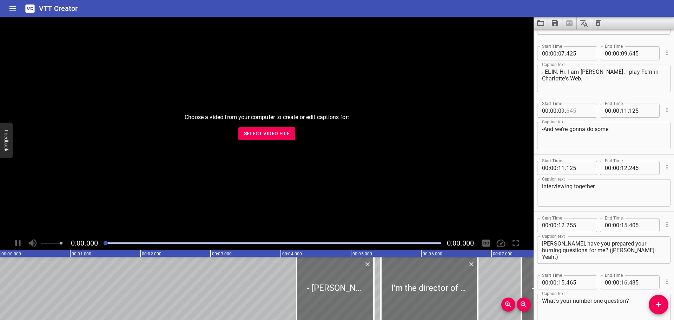
click at [578, 110] on input "number" at bounding box center [580, 111] width 26 height 14
type input "645"
click at [559, 113] on input "number" at bounding box center [561, 111] width 7 height 14
type input "10"
click at [576, 111] on input "number" at bounding box center [580, 111] width 26 height 14
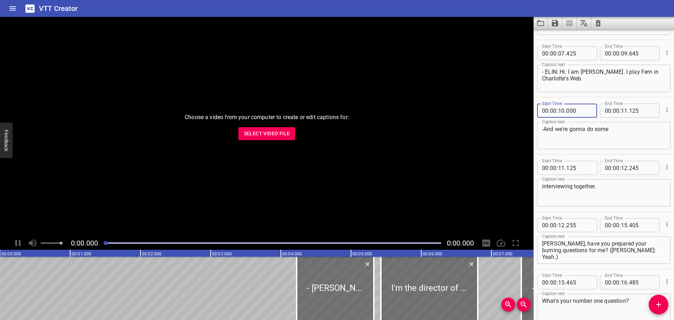
type input "000"
click at [584, 100] on div "Start Time 00 : 00 : 10 . 000 Start Time End Time 00 : 00 : 11 . 125 End Time C…" at bounding box center [604, 125] width 140 height 57
click at [555, 25] on icon "Save captions to file" at bounding box center [555, 23] width 8 height 8
click at [563, 44] on li "Save to VTT file" at bounding box center [574, 38] width 52 height 13
